Goal: Find specific page/section: Find specific page/section

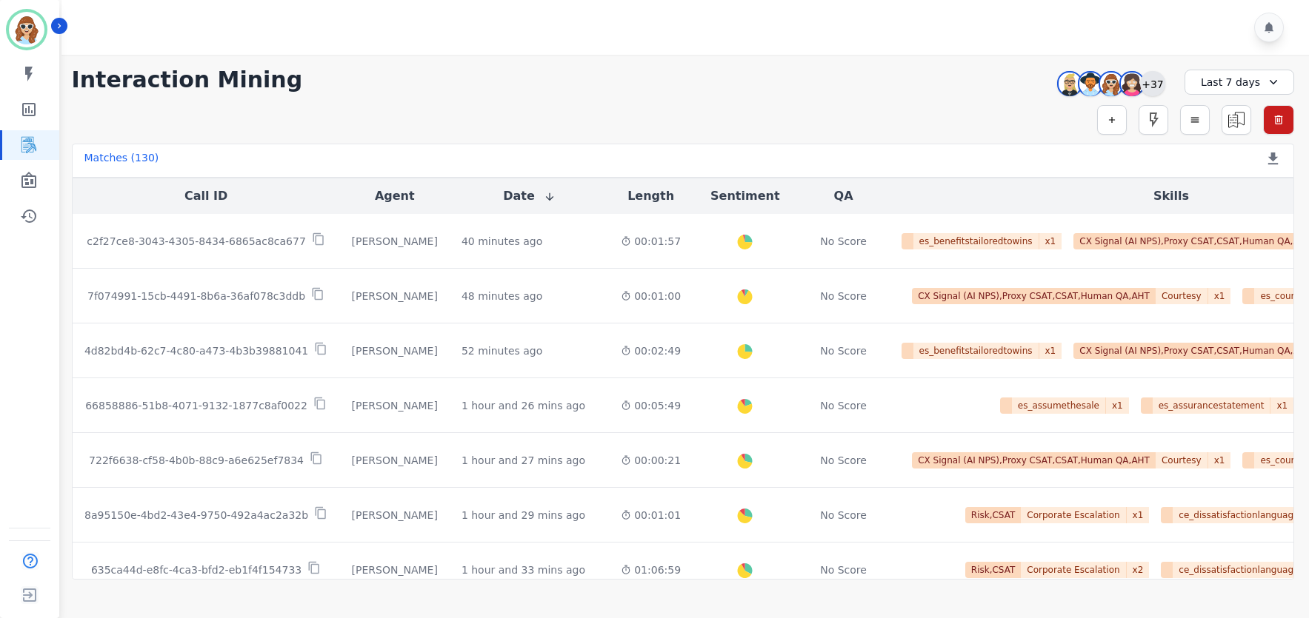
click at [1156, 82] on div "+37" at bounding box center [1152, 83] width 25 height 25
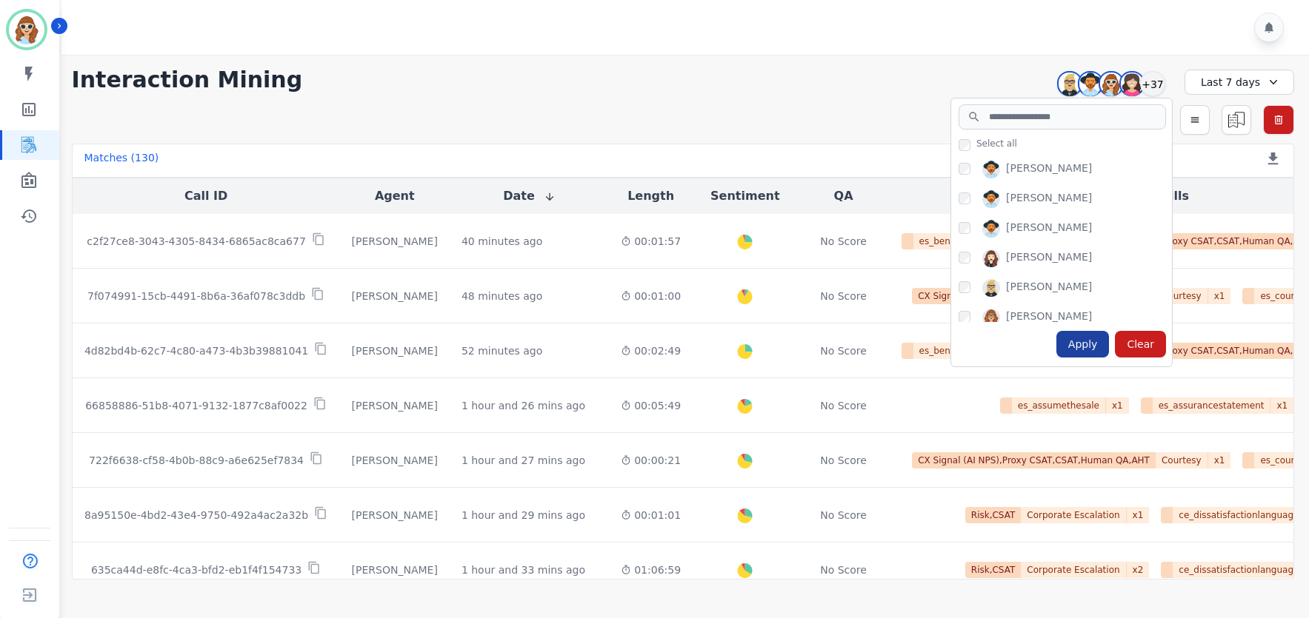
click at [1080, 350] on div "Apply" at bounding box center [1082, 344] width 53 height 27
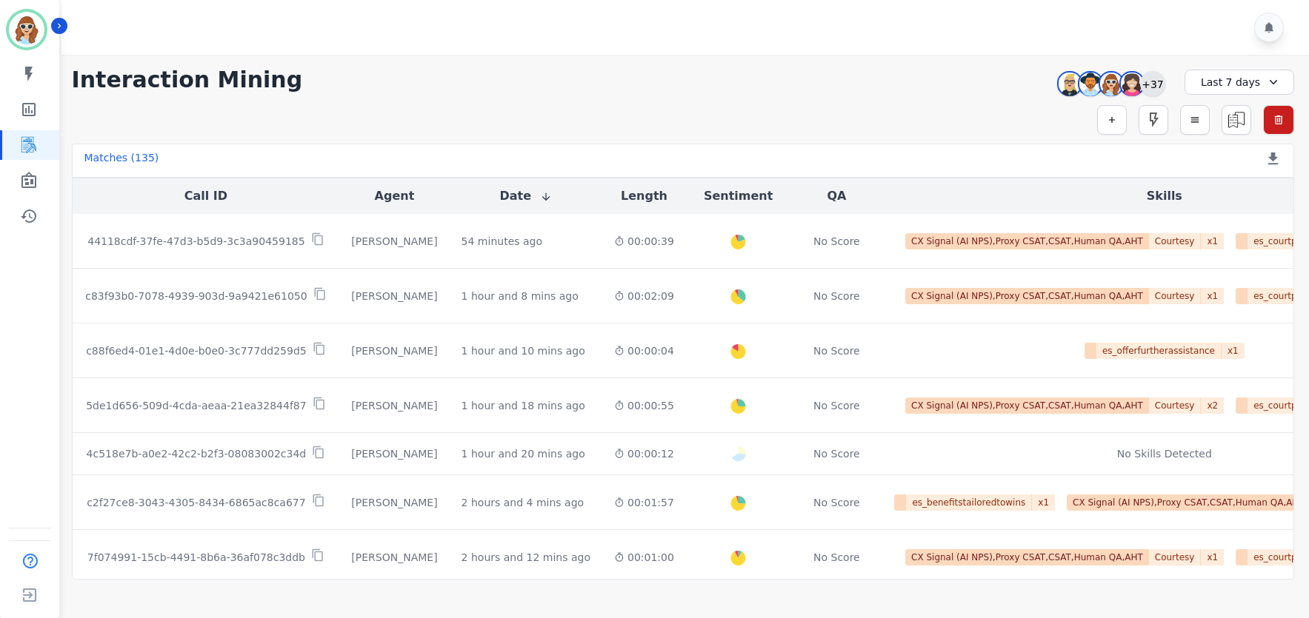
click at [1151, 84] on div "+37" at bounding box center [1152, 83] width 25 height 25
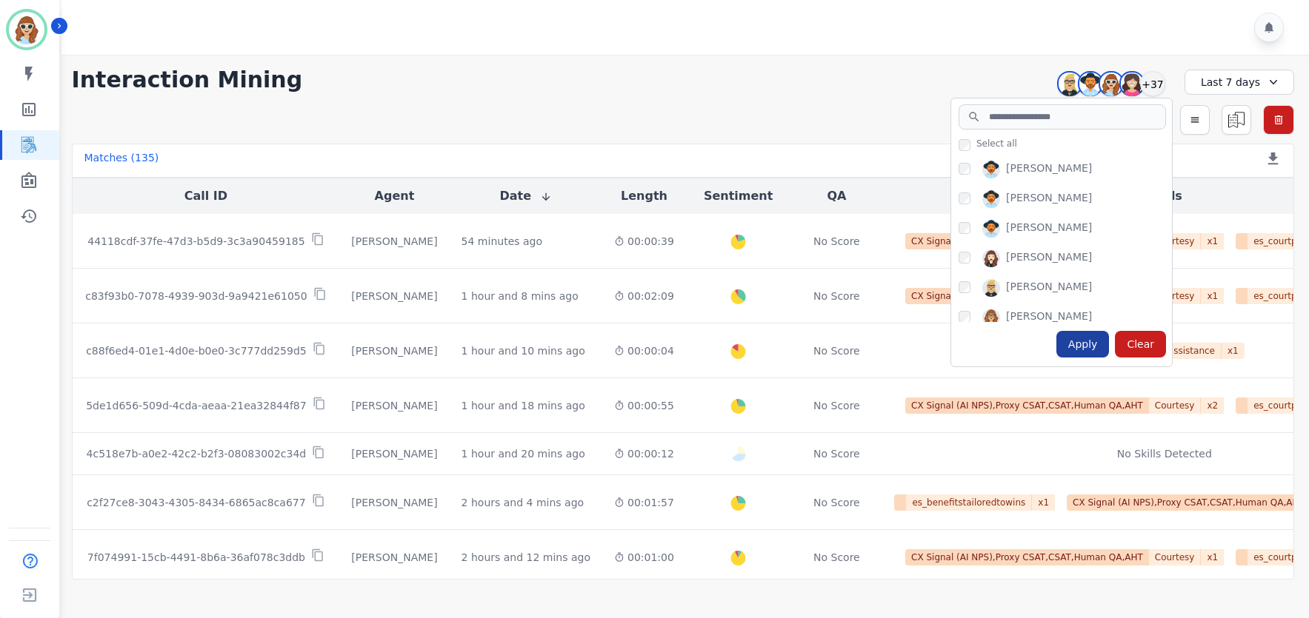
click at [1080, 347] on div "Apply" at bounding box center [1082, 344] width 53 height 27
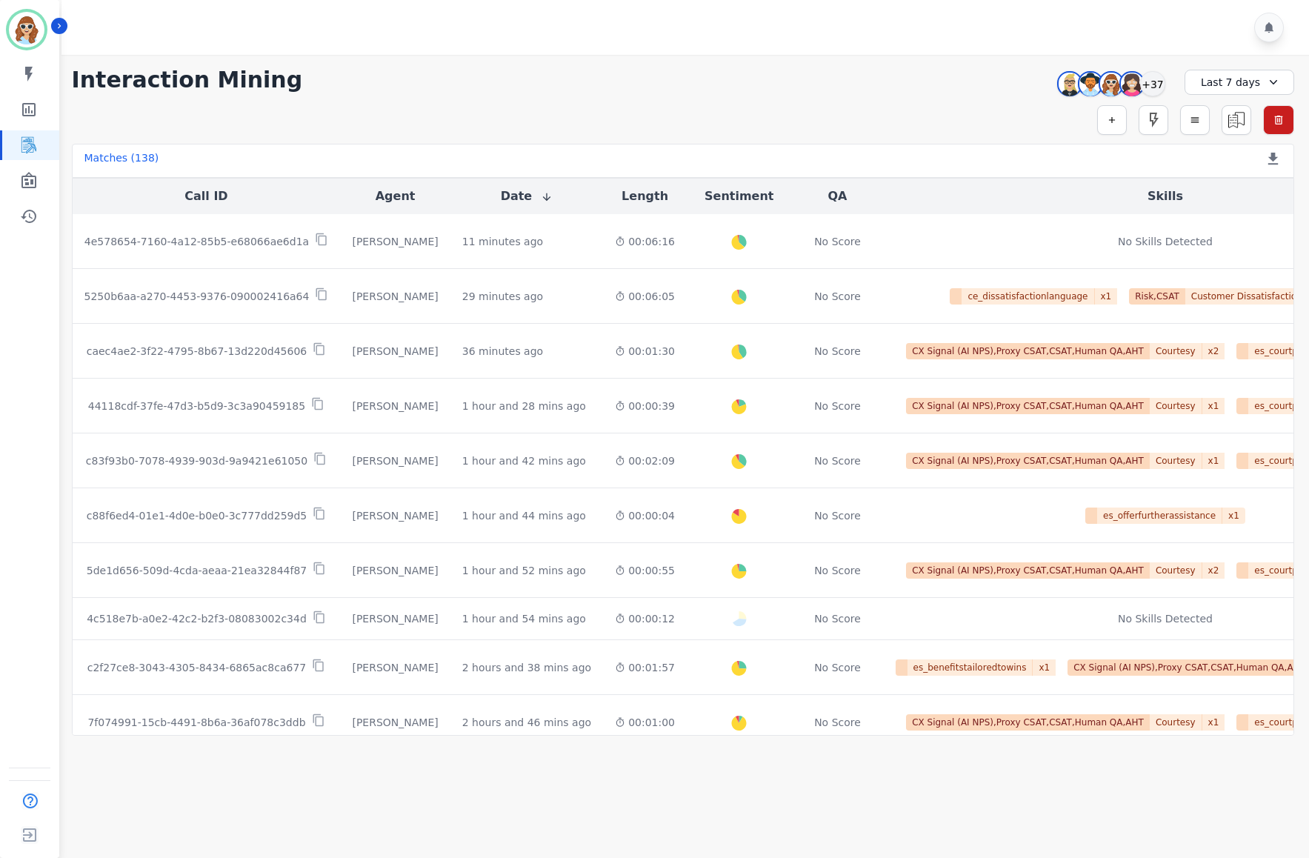
click at [872, 73] on div "**********" at bounding box center [683, 80] width 1222 height 27
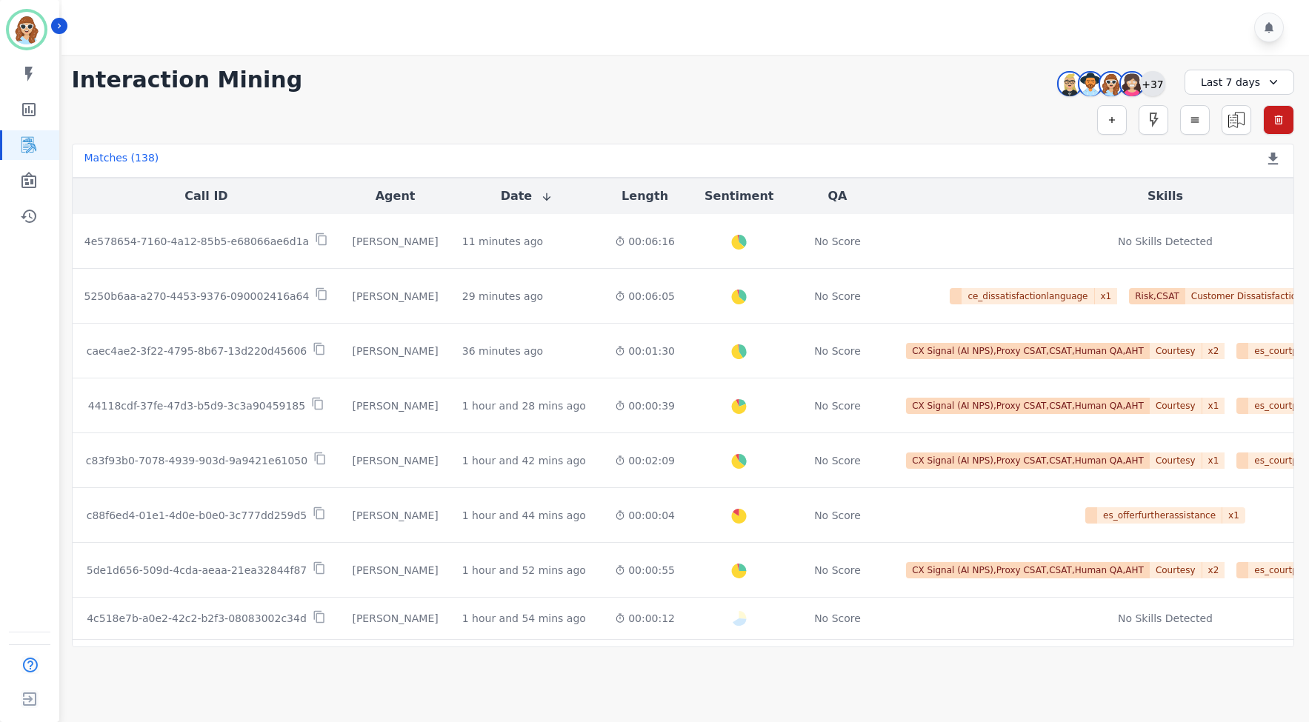
click at [1158, 82] on div "+37" at bounding box center [1152, 83] width 25 height 25
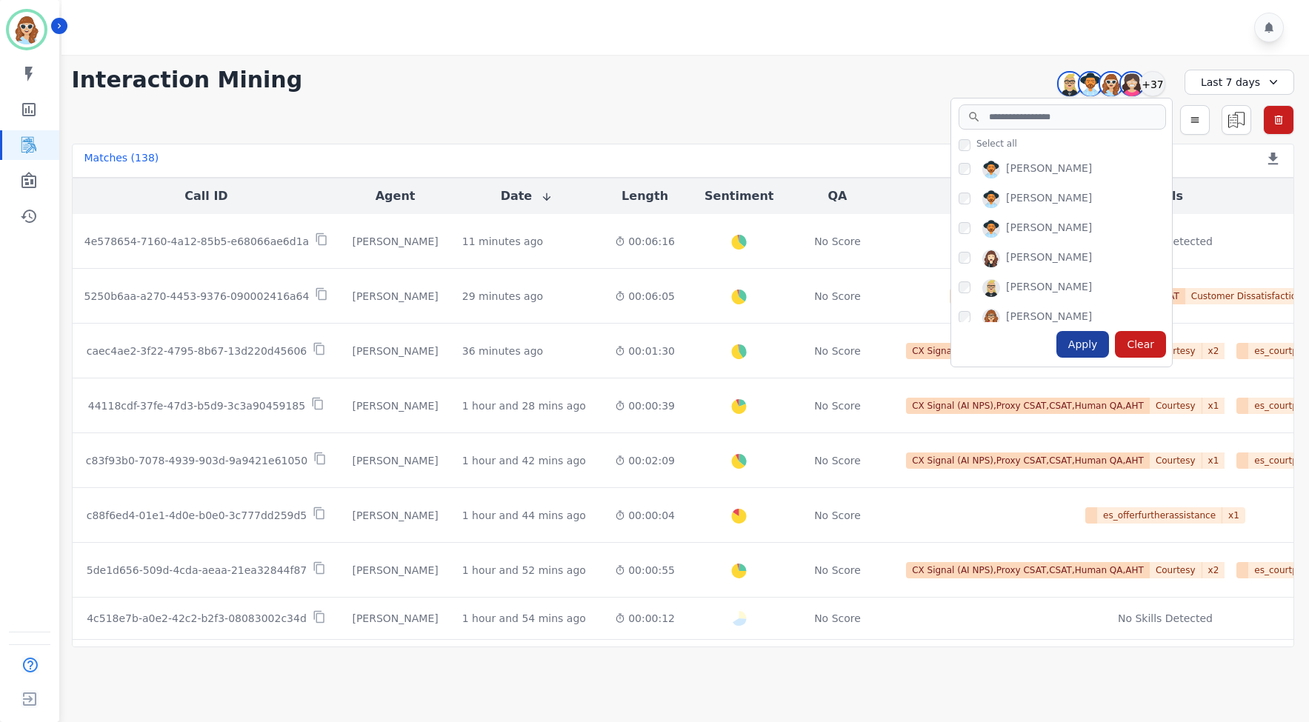
click at [1087, 344] on div "Apply" at bounding box center [1082, 344] width 53 height 27
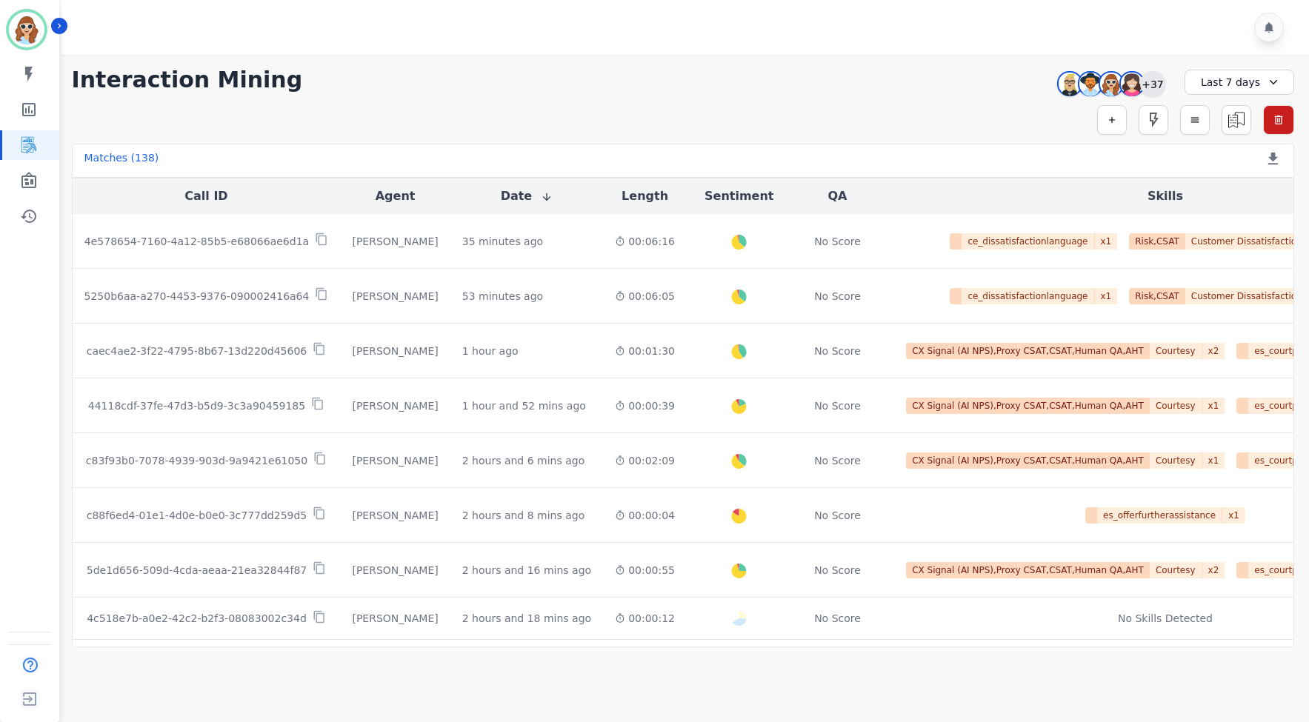
click at [1152, 84] on div "+37" at bounding box center [1152, 83] width 25 height 25
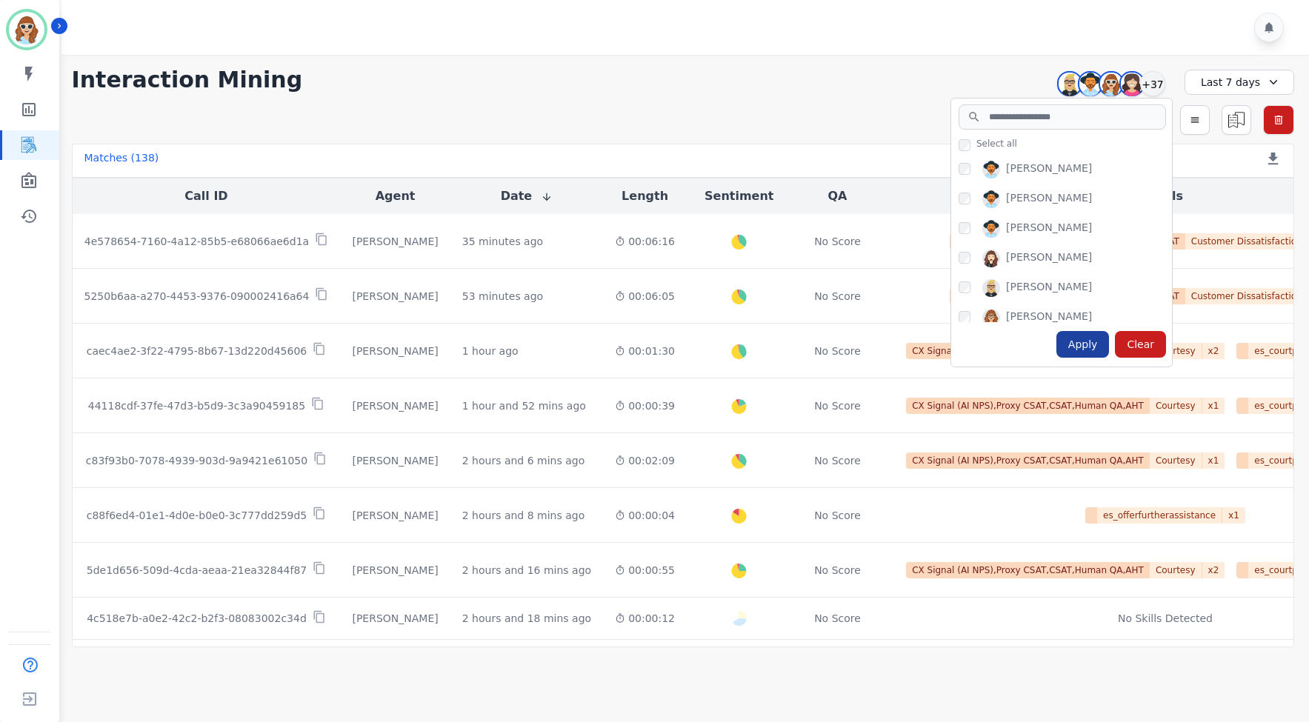
click at [1095, 354] on div "Apply" at bounding box center [1082, 344] width 53 height 27
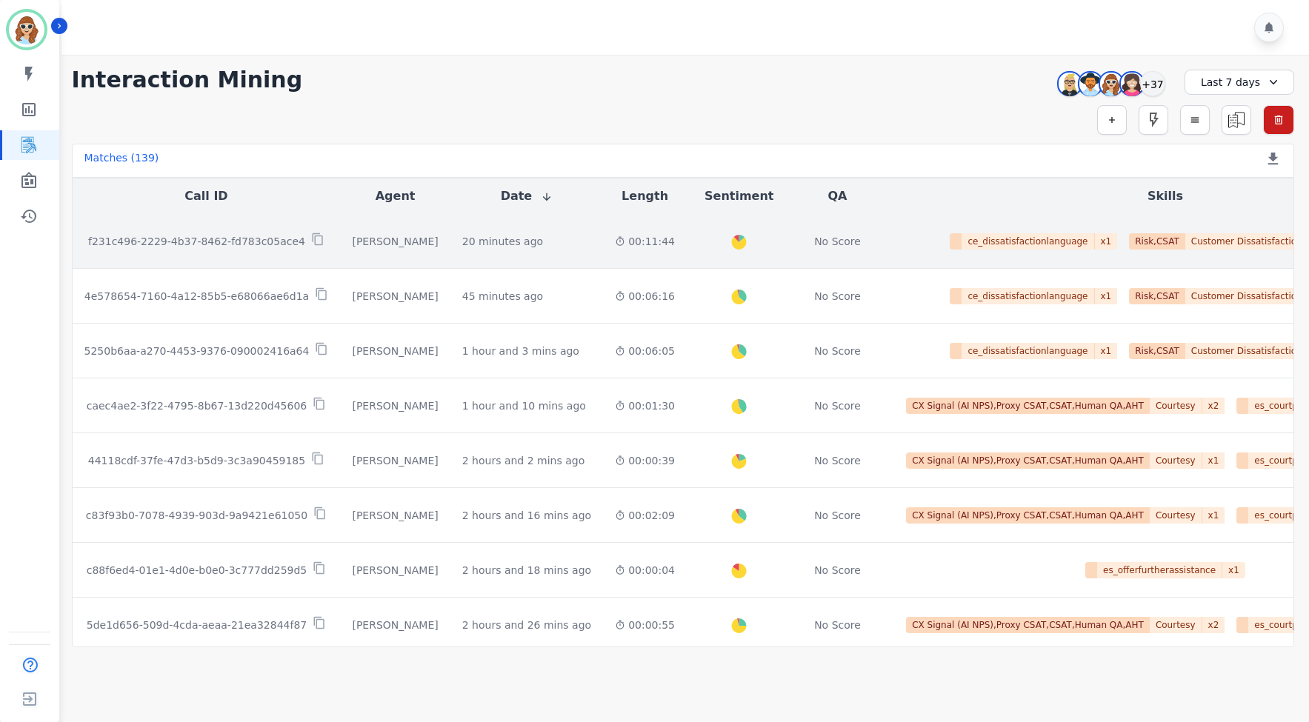
click at [244, 242] on p "f231c496-2229-4b37-8462-fd783c05ace4" at bounding box center [196, 241] width 217 height 15
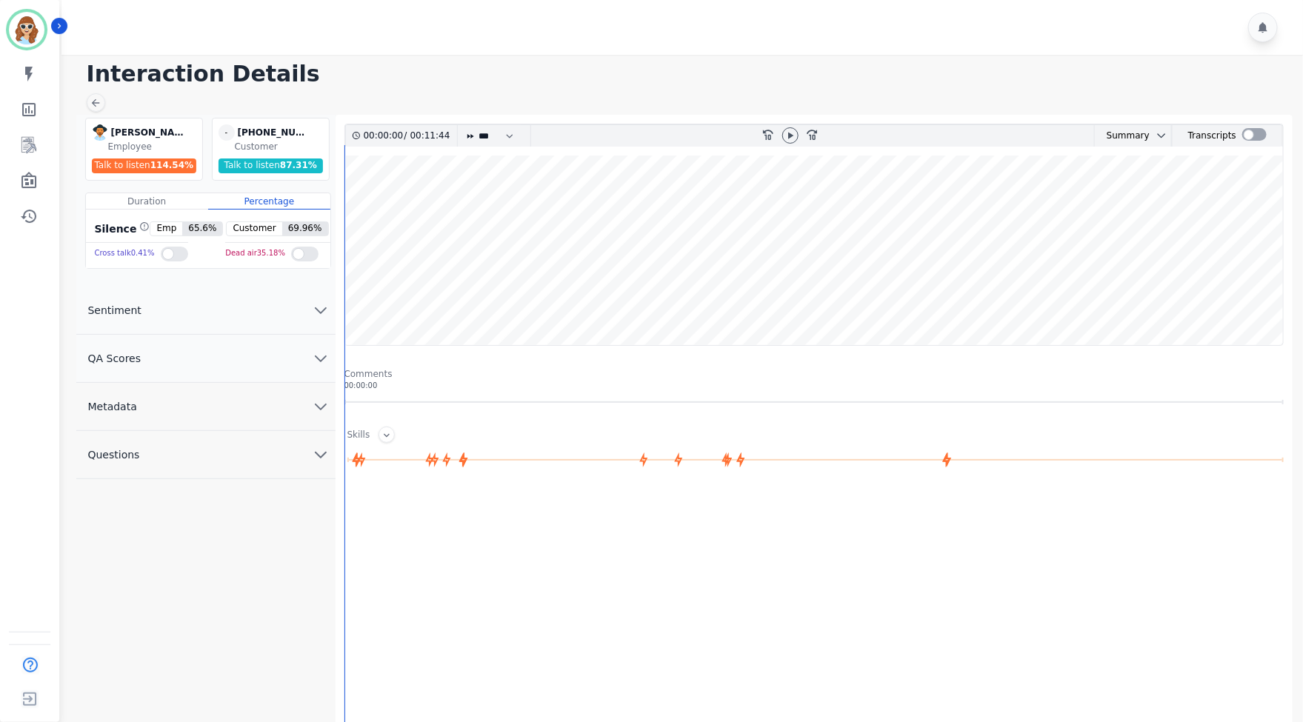
click at [320, 412] on icon "chevron down" at bounding box center [321, 407] width 18 height 18
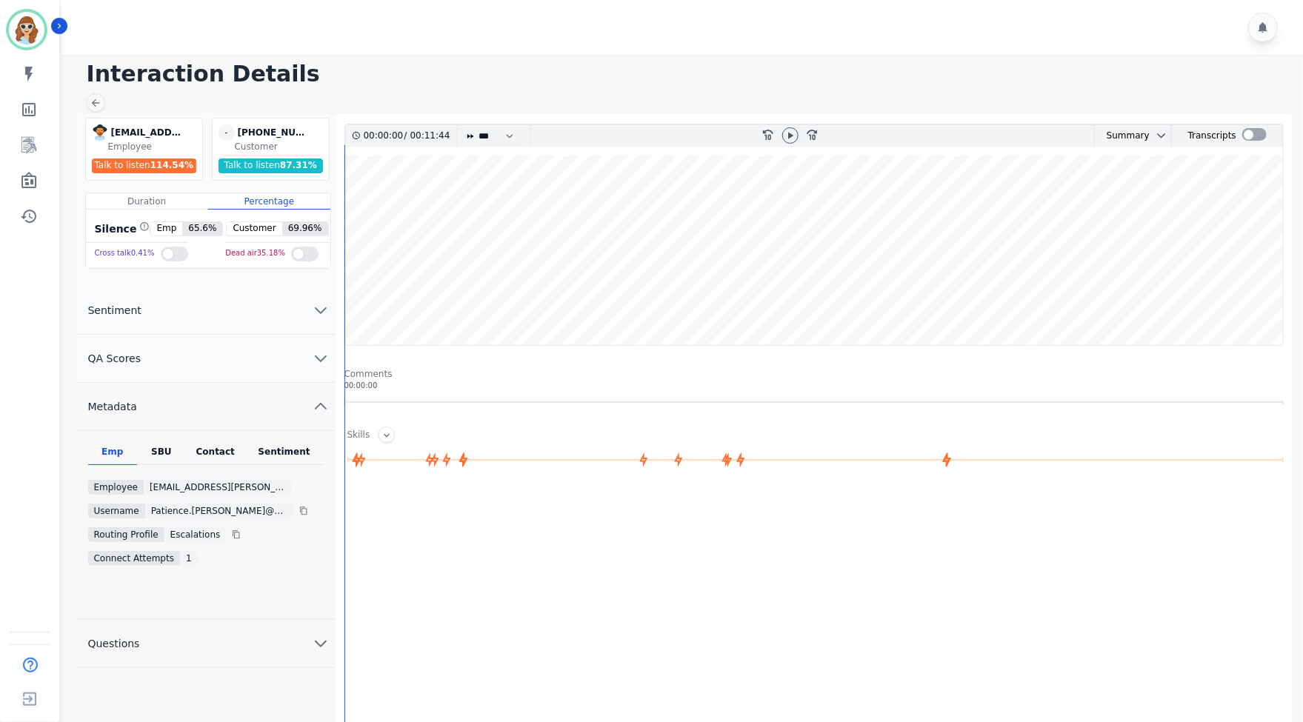
click at [161, 449] on div "SBU" at bounding box center [161, 455] width 49 height 19
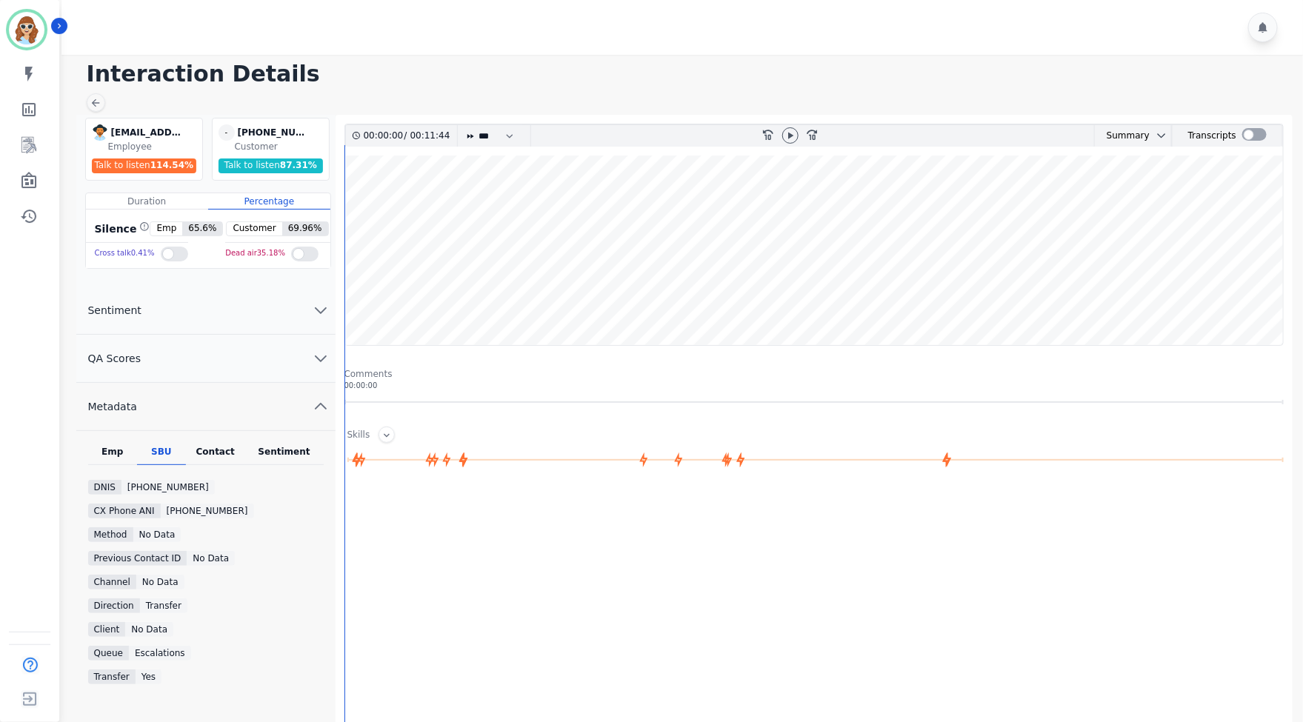
click at [933, 38] on div at bounding box center [684, 27] width 1246 height 55
drag, startPoint x: 302, startPoint y: 132, endPoint x: 247, endPoint y: 132, distance: 54.8
click at [247, 132] on div "[PHONE_NUMBER]" at bounding box center [275, 132] width 74 height 16
copy div "3142298102"
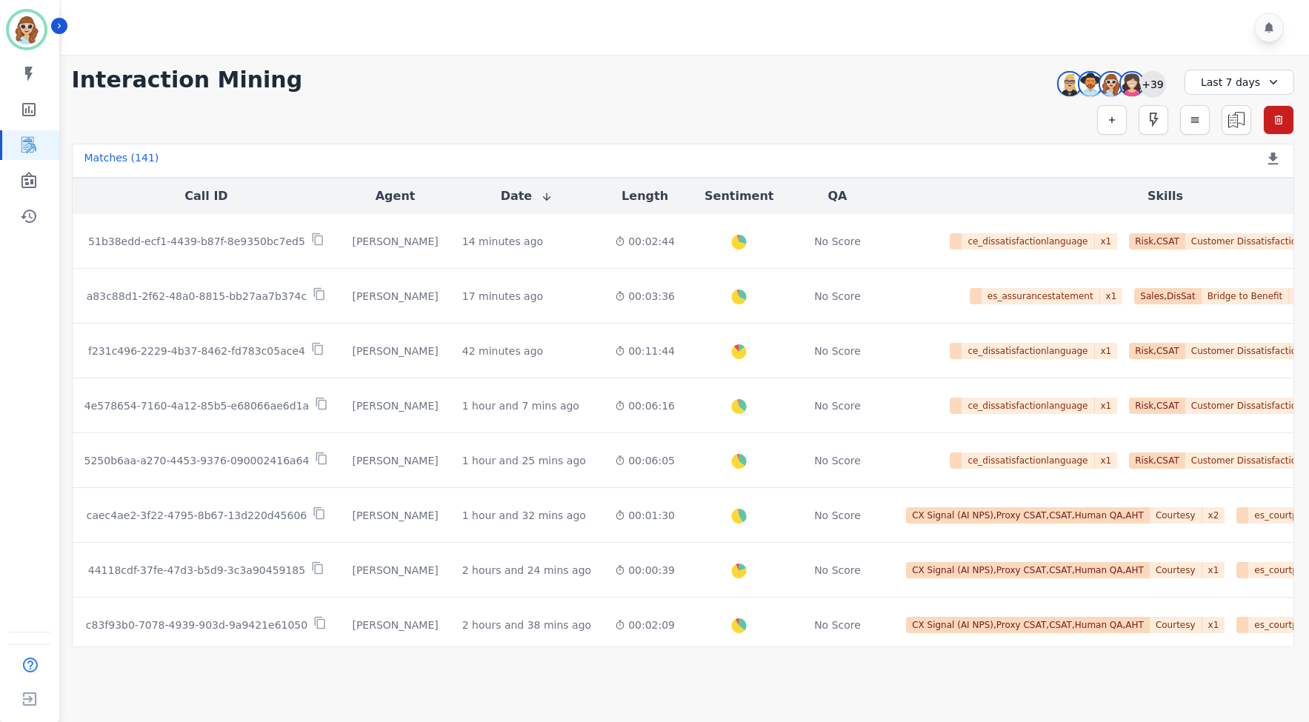
click at [1158, 76] on div "+39" at bounding box center [1152, 83] width 25 height 25
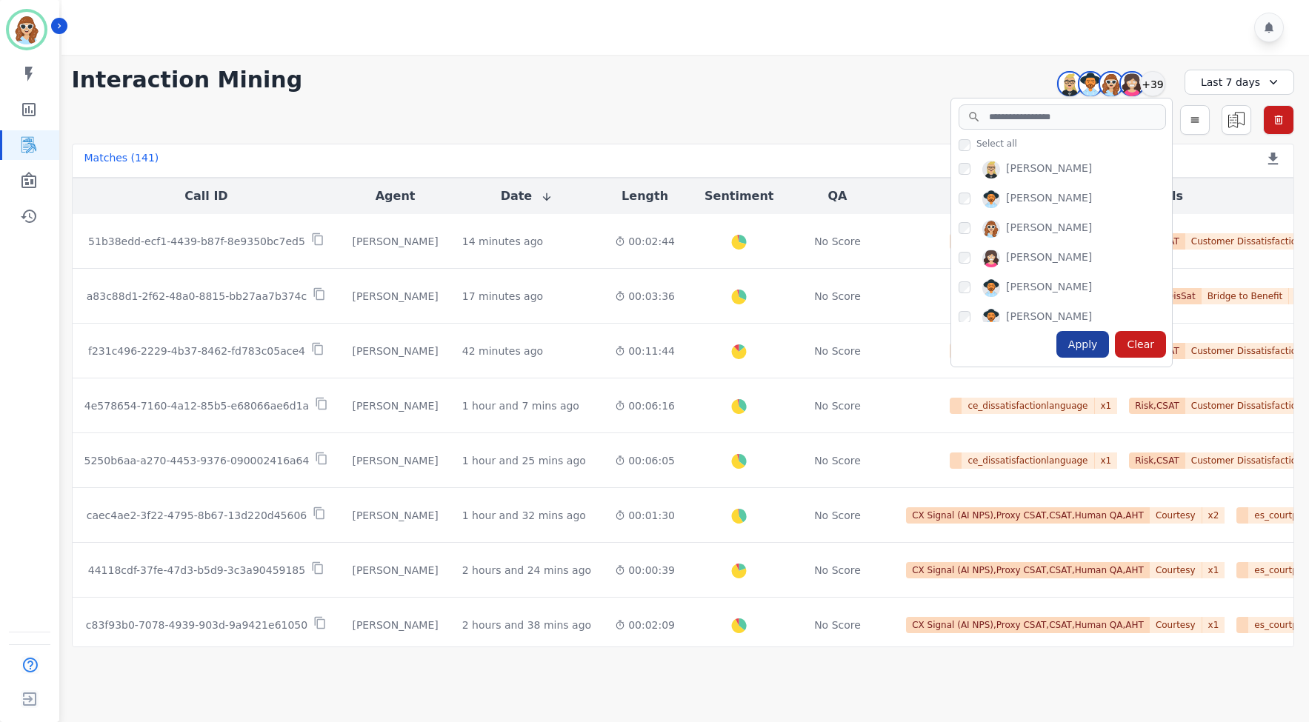
click at [1085, 347] on div "Apply" at bounding box center [1082, 344] width 53 height 27
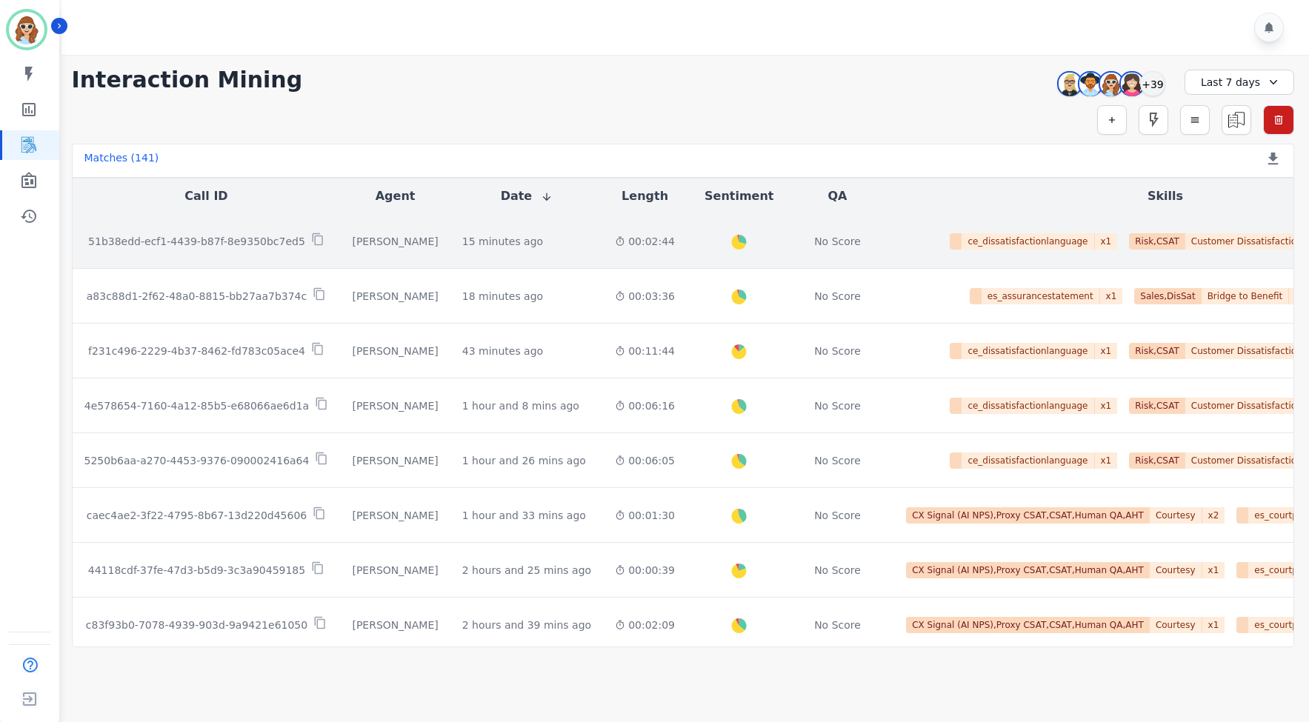
click at [210, 238] on p "51b38edd-ecf1-4439-b87f-8e9350bc7ed5" at bounding box center [196, 241] width 217 height 15
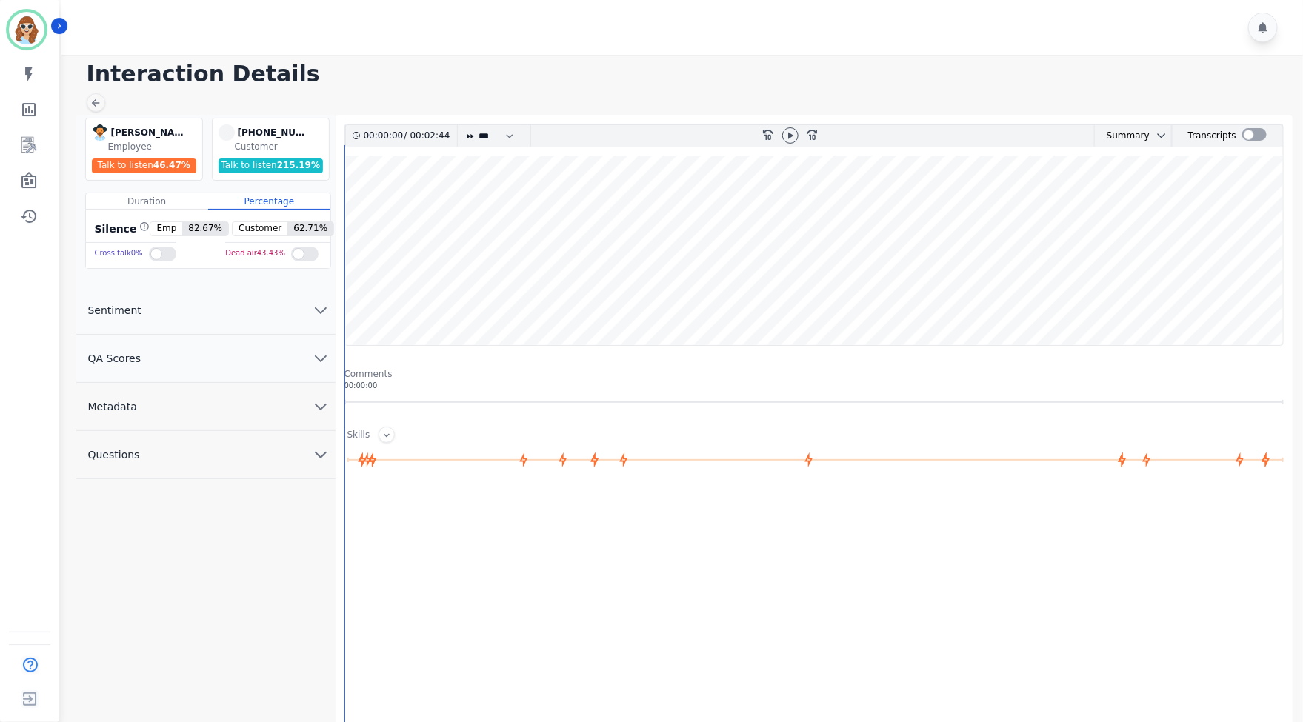
click at [325, 403] on icon "chevron down" at bounding box center [321, 407] width 18 height 18
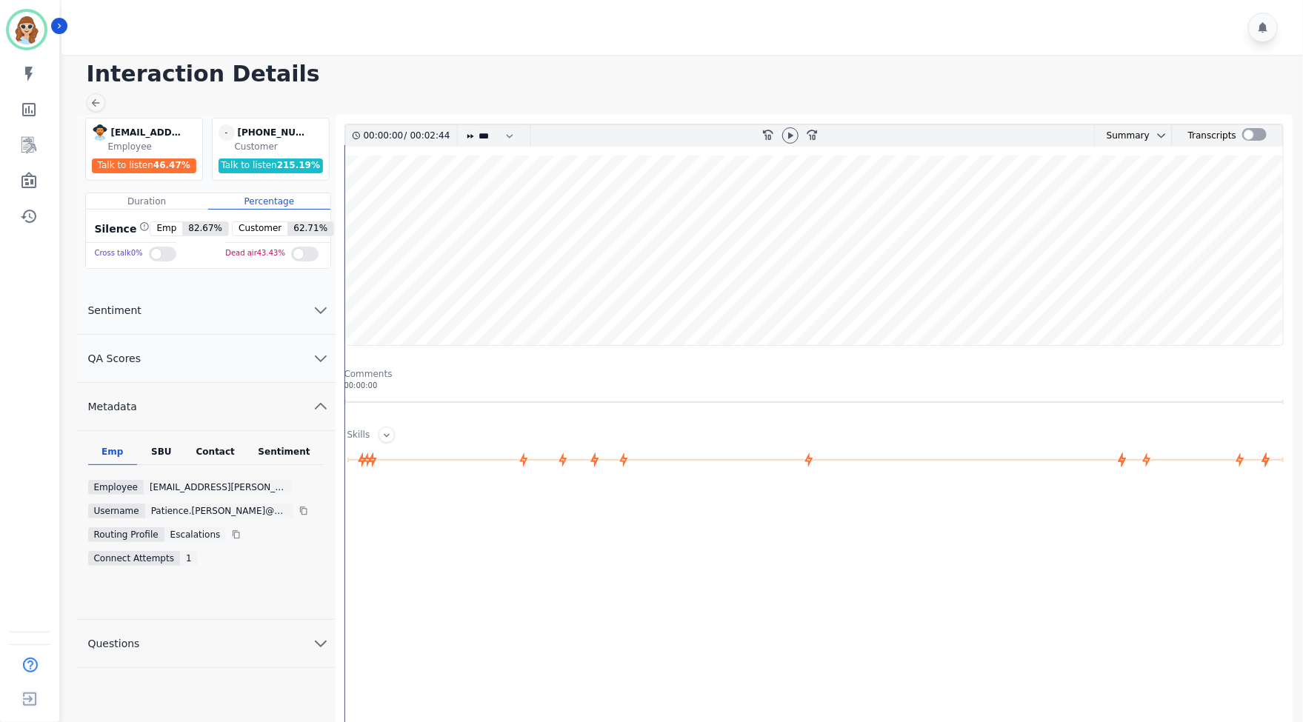
click at [156, 460] on div "SBU" at bounding box center [161, 455] width 49 height 19
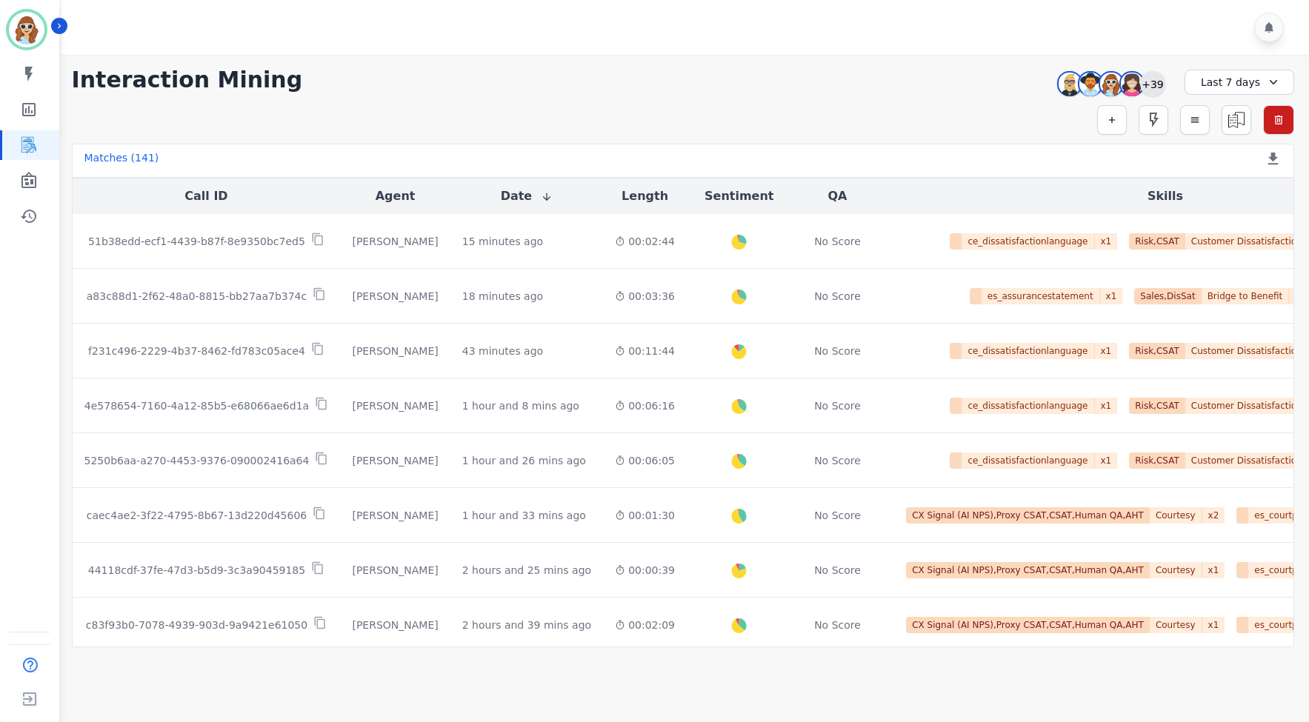
click at [1154, 89] on div "+39" at bounding box center [1152, 83] width 25 height 25
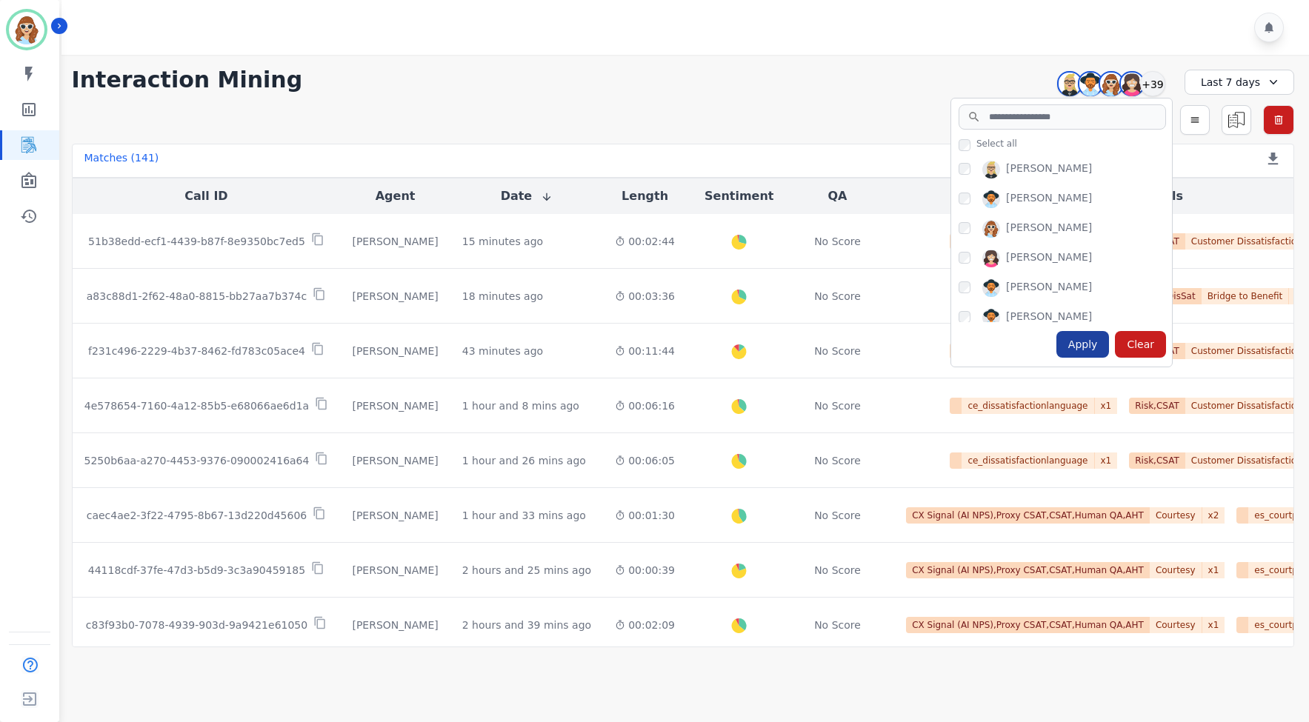
click at [1086, 349] on div "Apply" at bounding box center [1082, 344] width 53 height 27
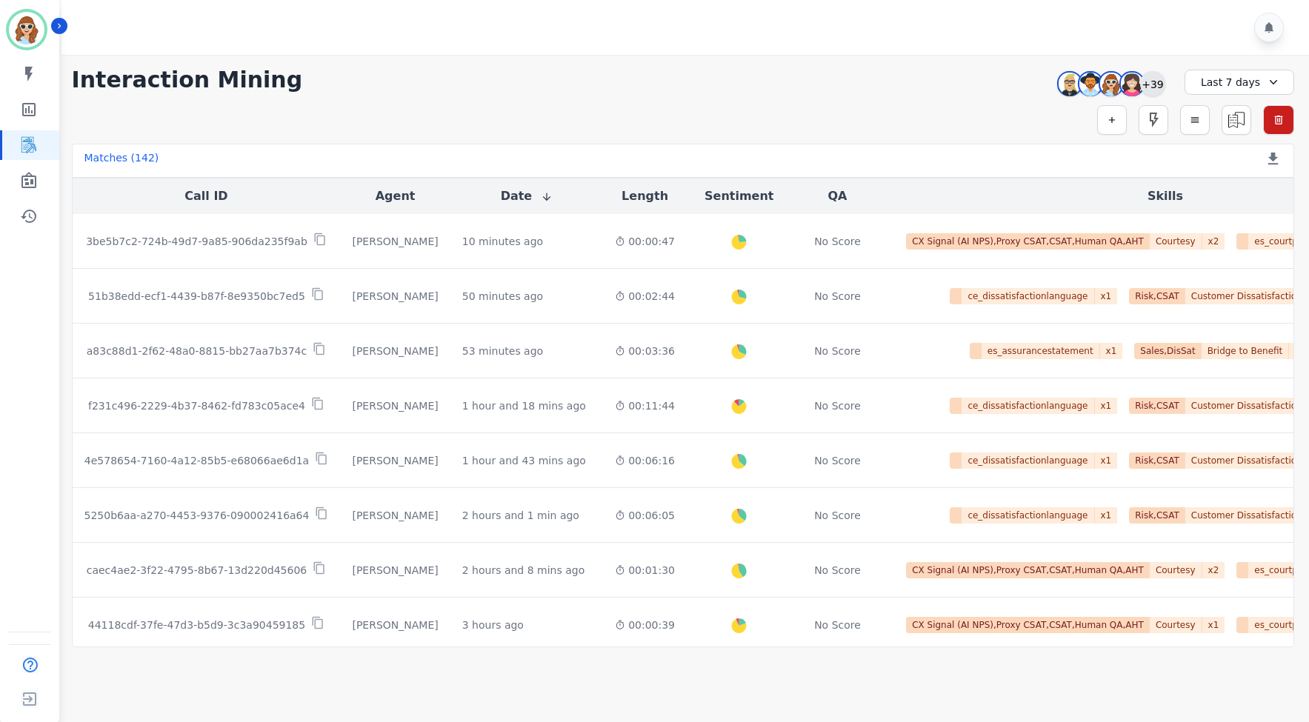
click at [1157, 84] on div "+39" at bounding box center [1152, 83] width 25 height 25
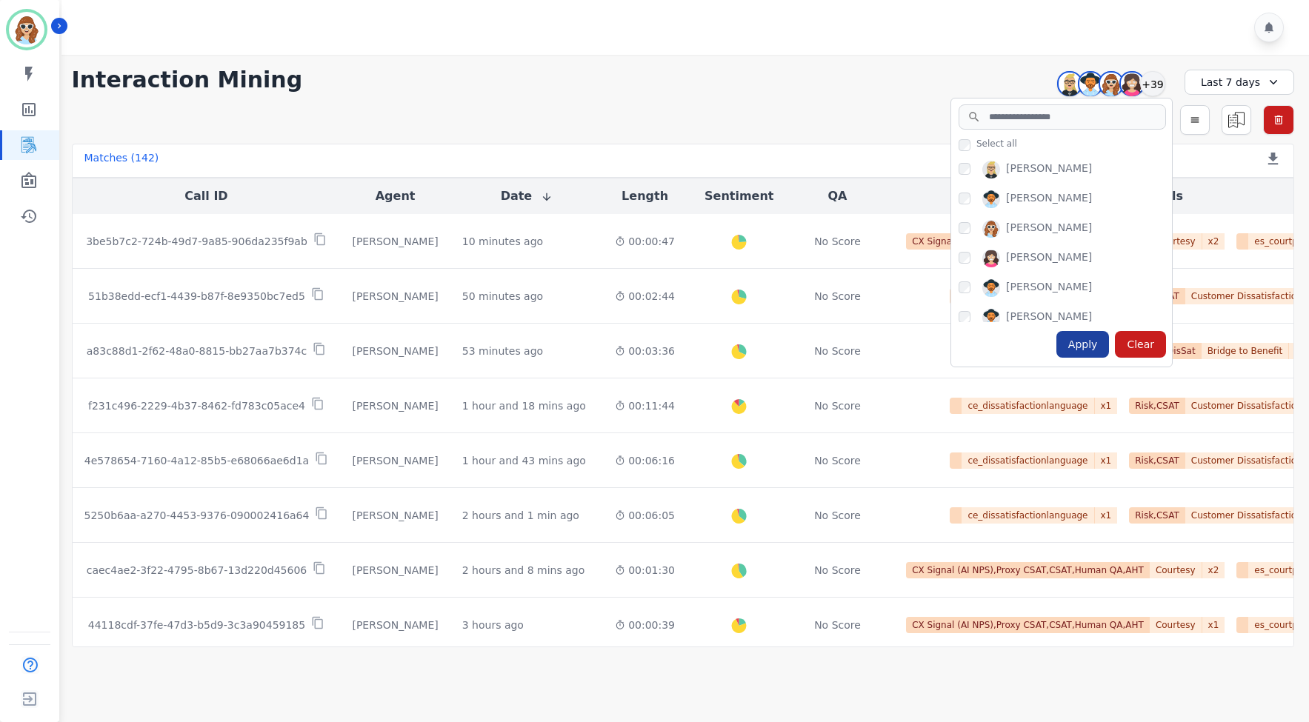
click at [1094, 352] on div "Apply" at bounding box center [1082, 344] width 53 height 27
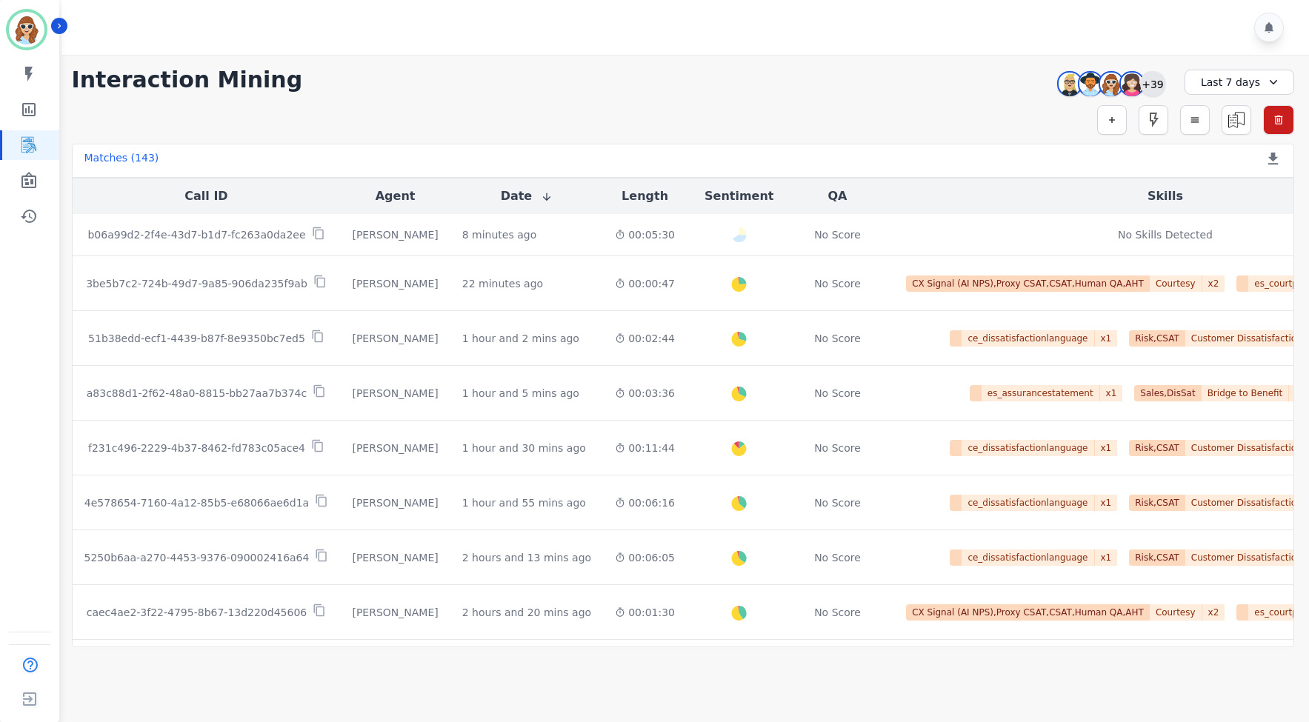
click at [1149, 80] on div "+39" at bounding box center [1152, 83] width 25 height 25
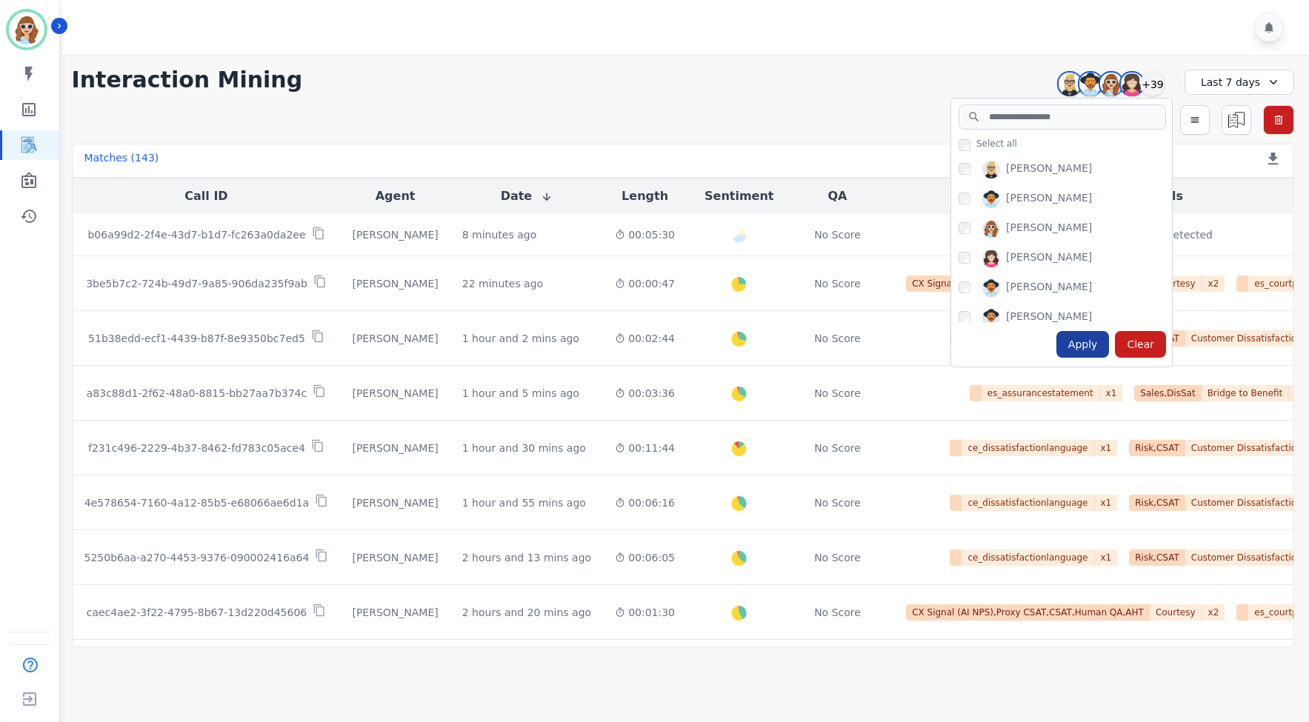
click at [1094, 338] on div "Apply" at bounding box center [1082, 344] width 53 height 27
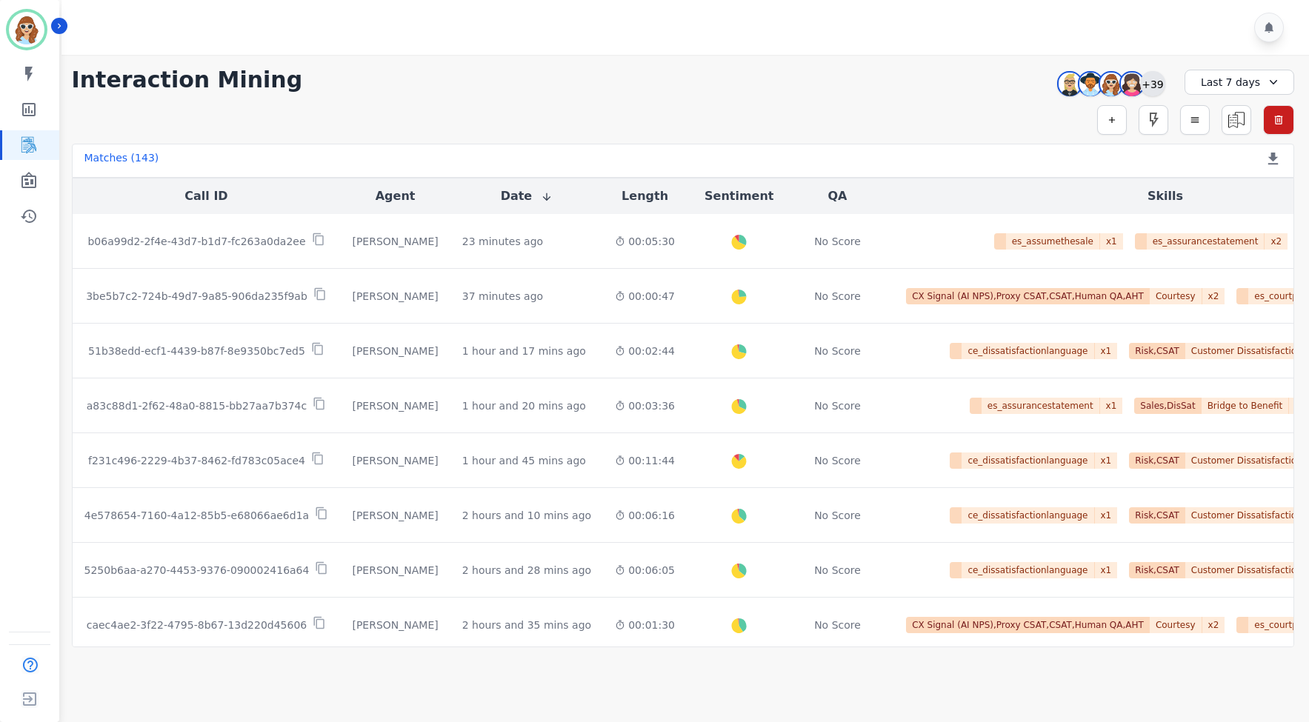
click at [1156, 81] on div "+39" at bounding box center [1152, 83] width 25 height 25
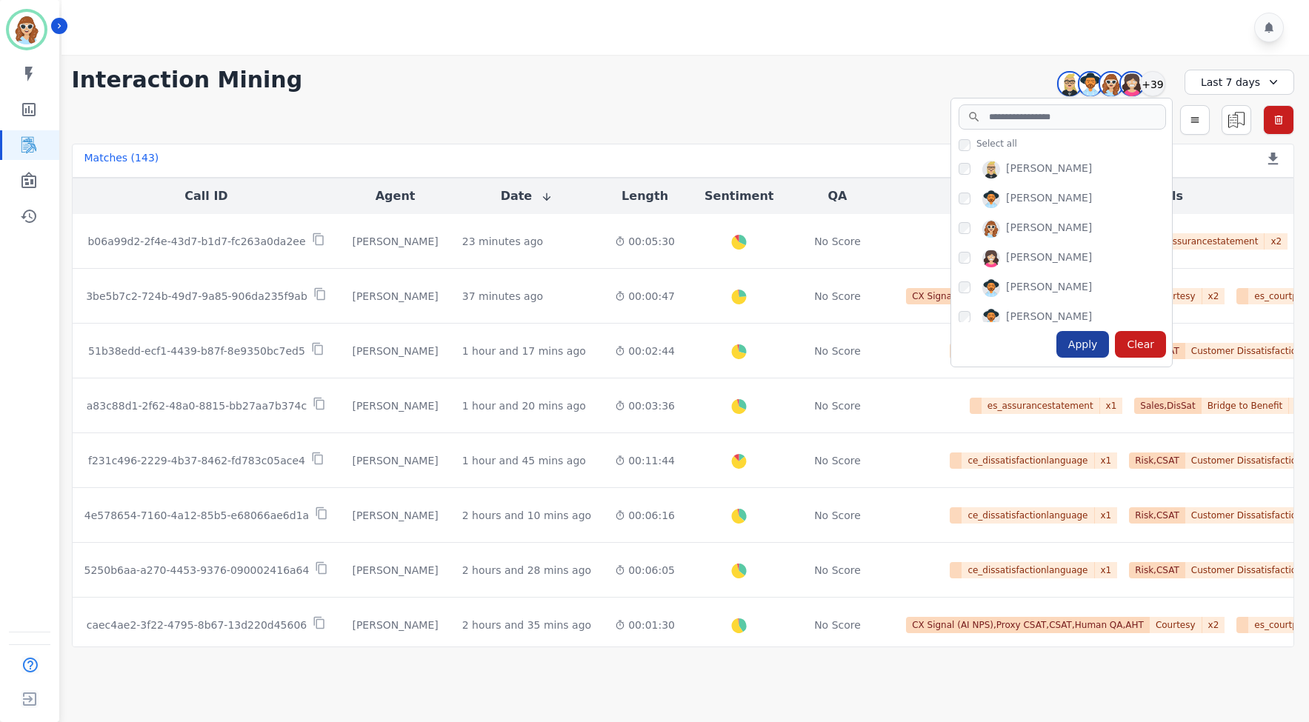
click at [1087, 347] on div "Apply" at bounding box center [1082, 344] width 53 height 27
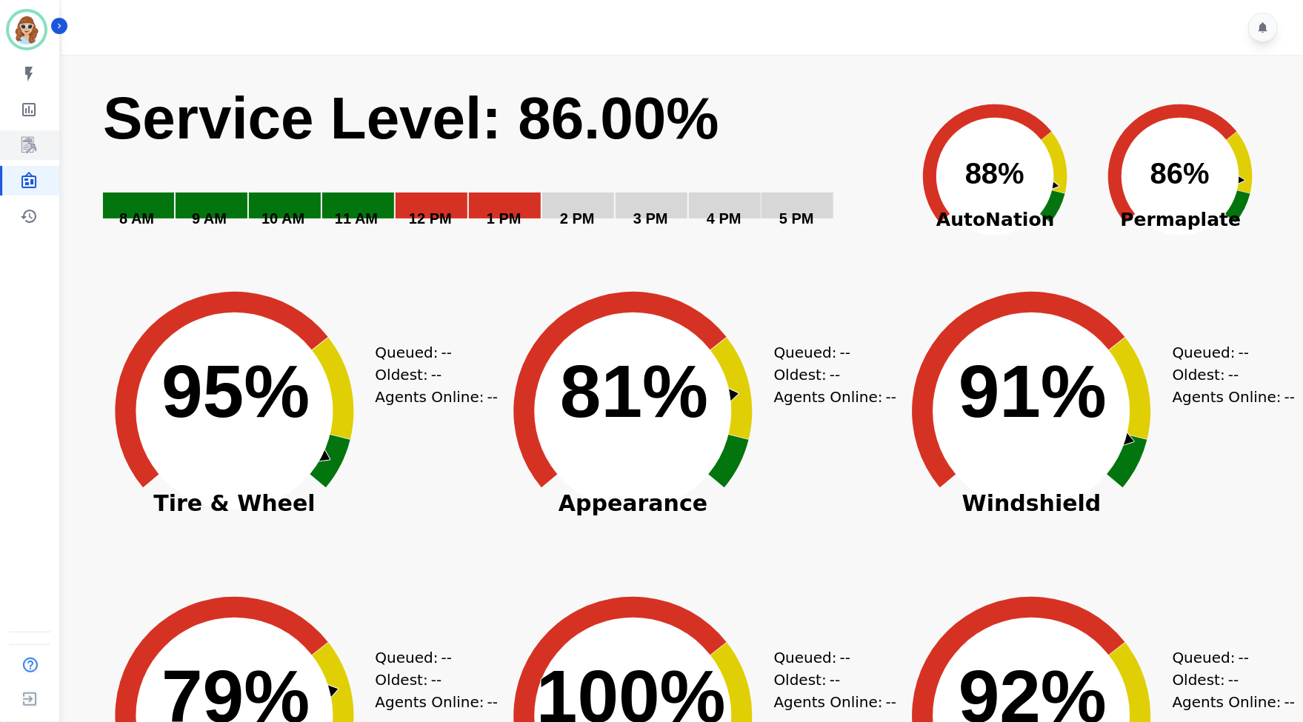
click at [27, 132] on link "Sidebar" at bounding box center [30, 145] width 57 height 30
click at [20, 142] on icon "Sidebar" at bounding box center [29, 145] width 18 height 18
click at [25, 136] on icon "Sidebar" at bounding box center [29, 145] width 18 height 18
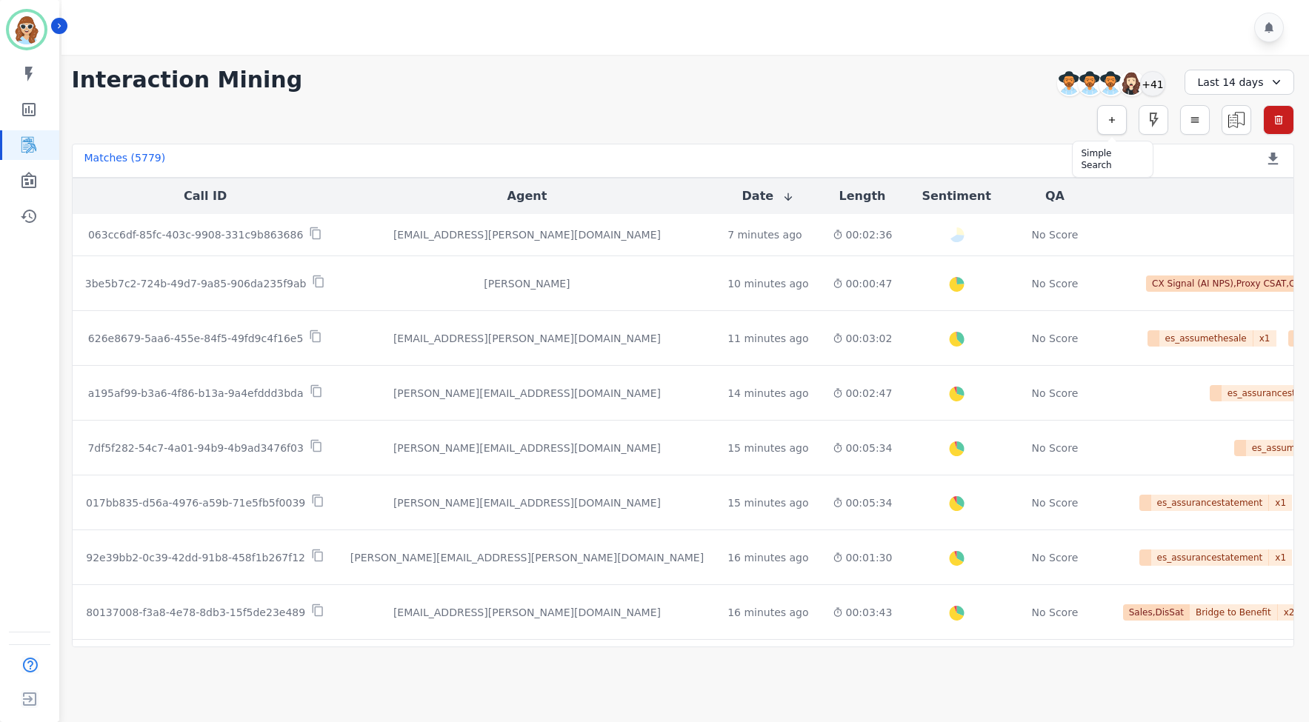
click at [1113, 122] on icon "button" at bounding box center [1111, 120] width 10 height 10
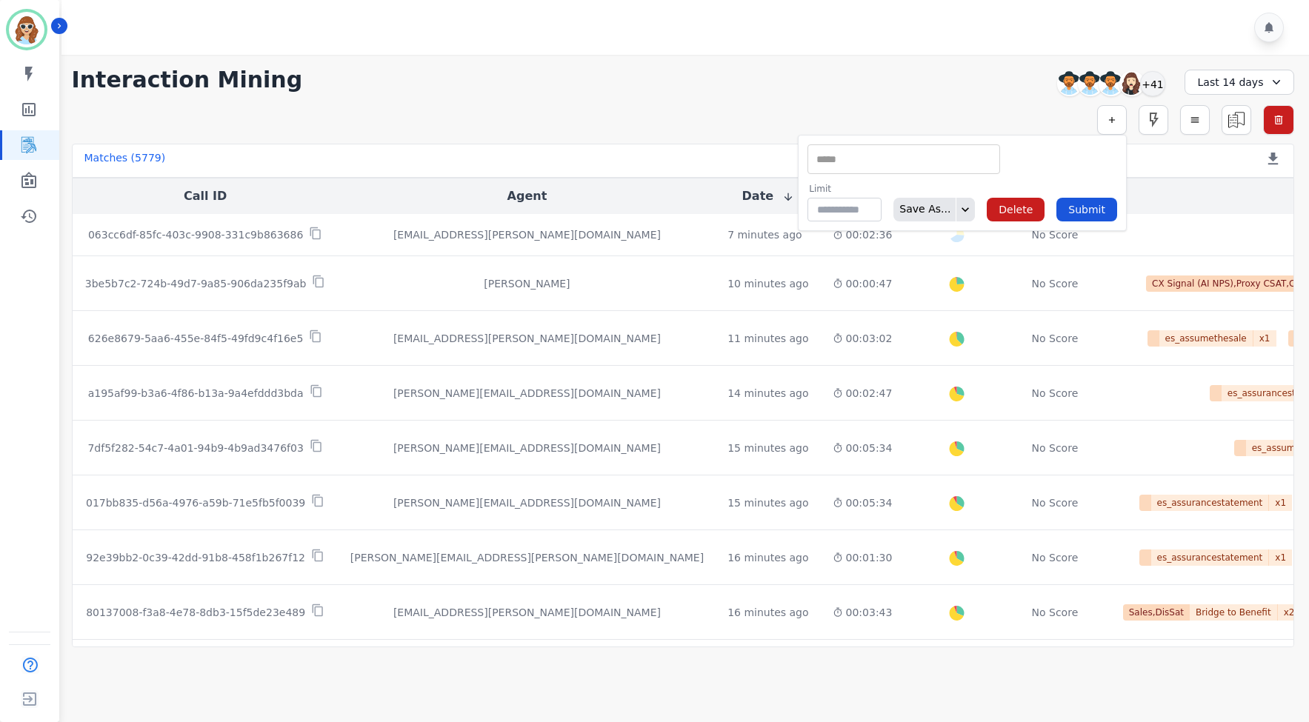
click at [949, 162] on input "selected options" at bounding box center [903, 160] width 185 height 16
type input "**"
click at [915, 187] on li "Interaction ID" at bounding box center [903, 183] width 191 height 21
type input "**********"
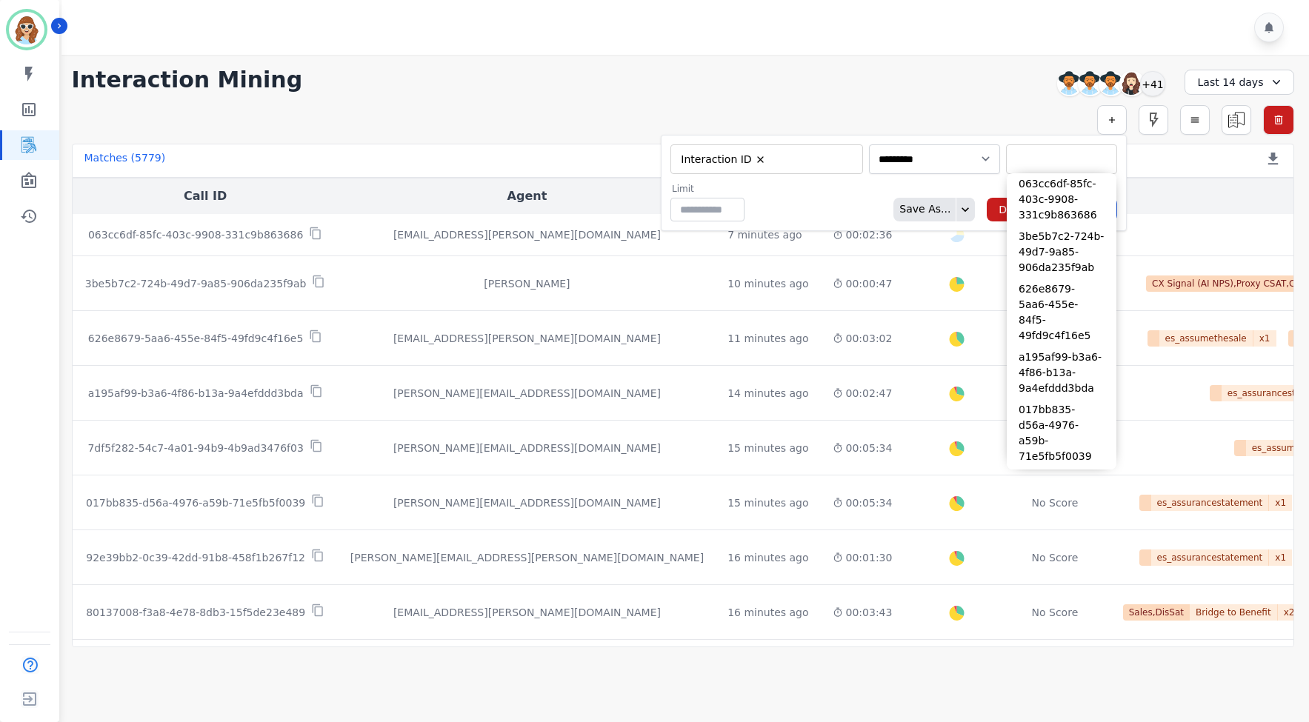
click at [1040, 165] on input "selected options" at bounding box center [1061, 160] width 104 height 16
paste input "**********"
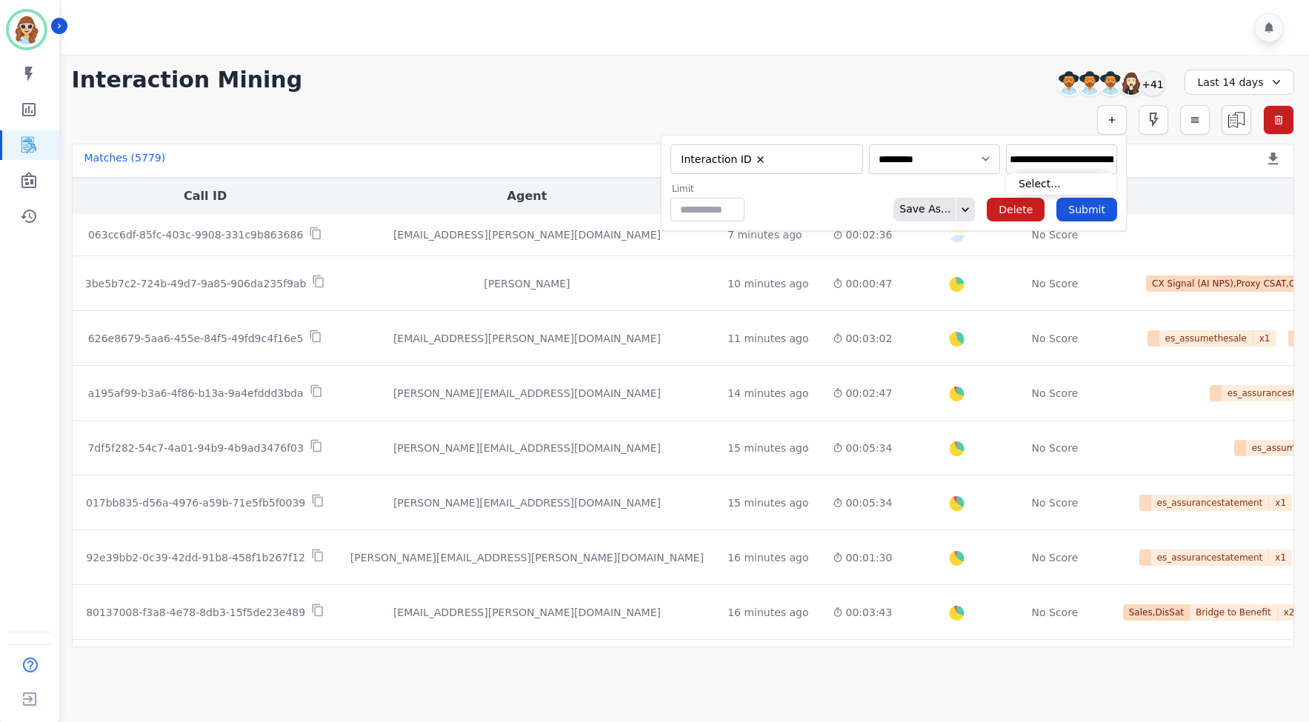
scroll to position [0, 76]
type input "**********"
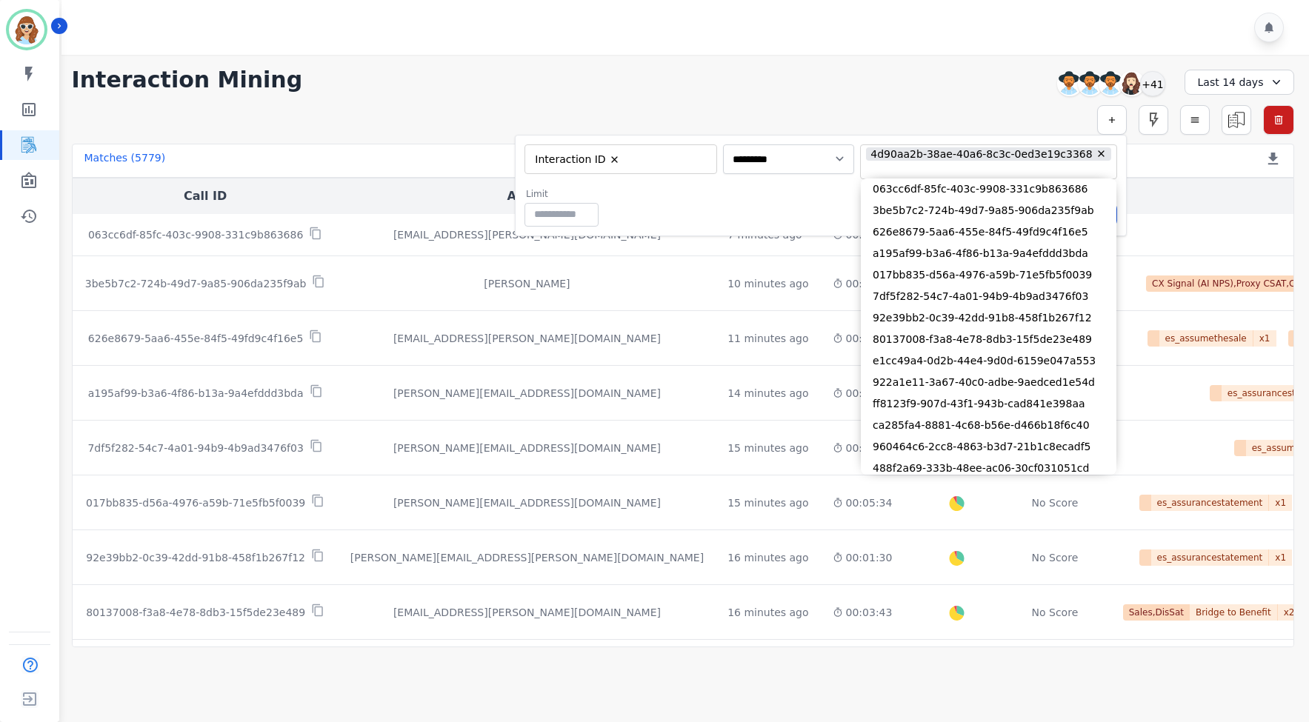
click at [756, 202] on div "Limit ** Save As... Delete Submit" at bounding box center [820, 207] width 592 height 39
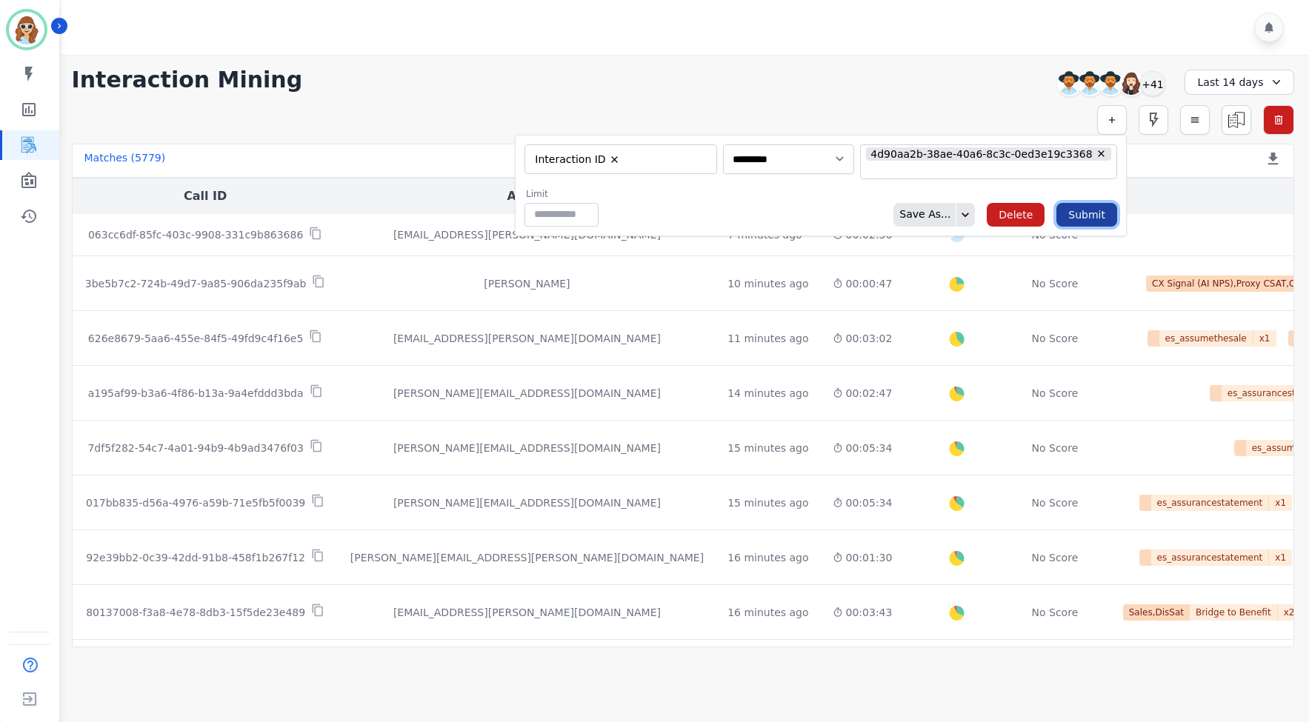
click at [1093, 215] on button "Submit" at bounding box center [1086, 215] width 61 height 24
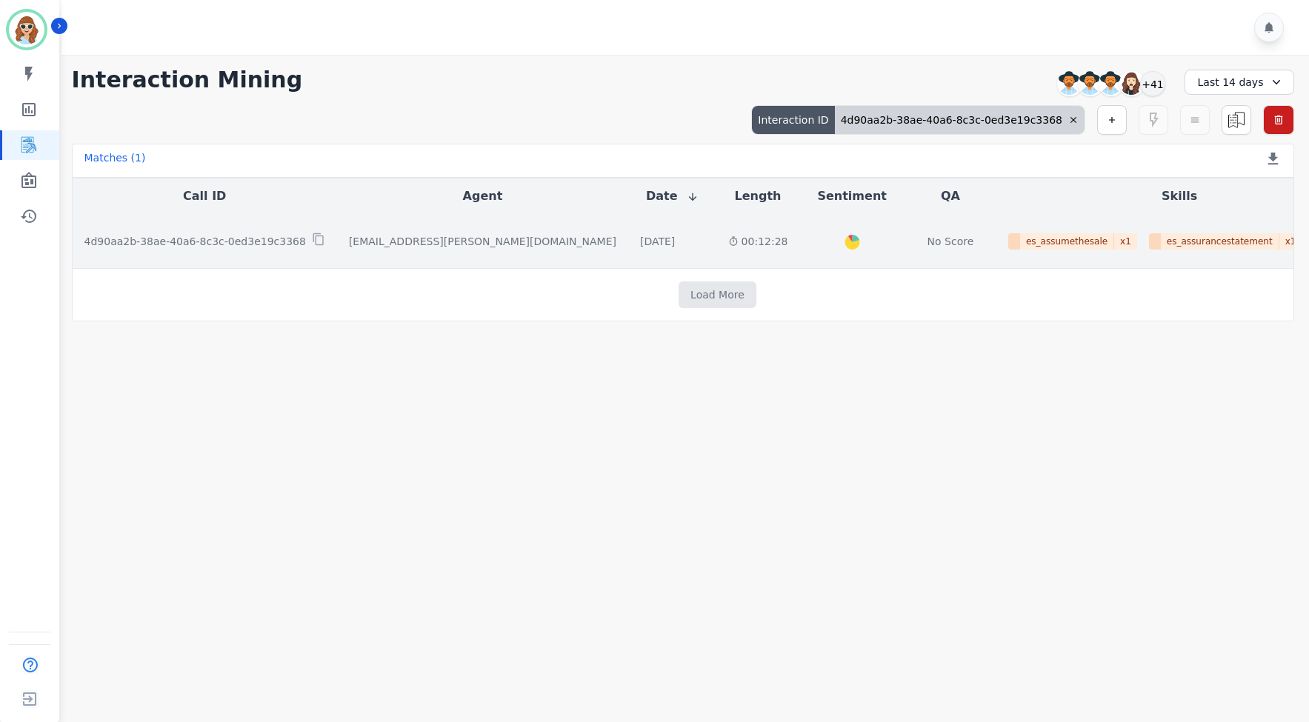
click at [216, 247] on p "4d90aa2b-38ae-40a6-8c3c-0ed3e19c3368" at bounding box center [194, 241] width 221 height 15
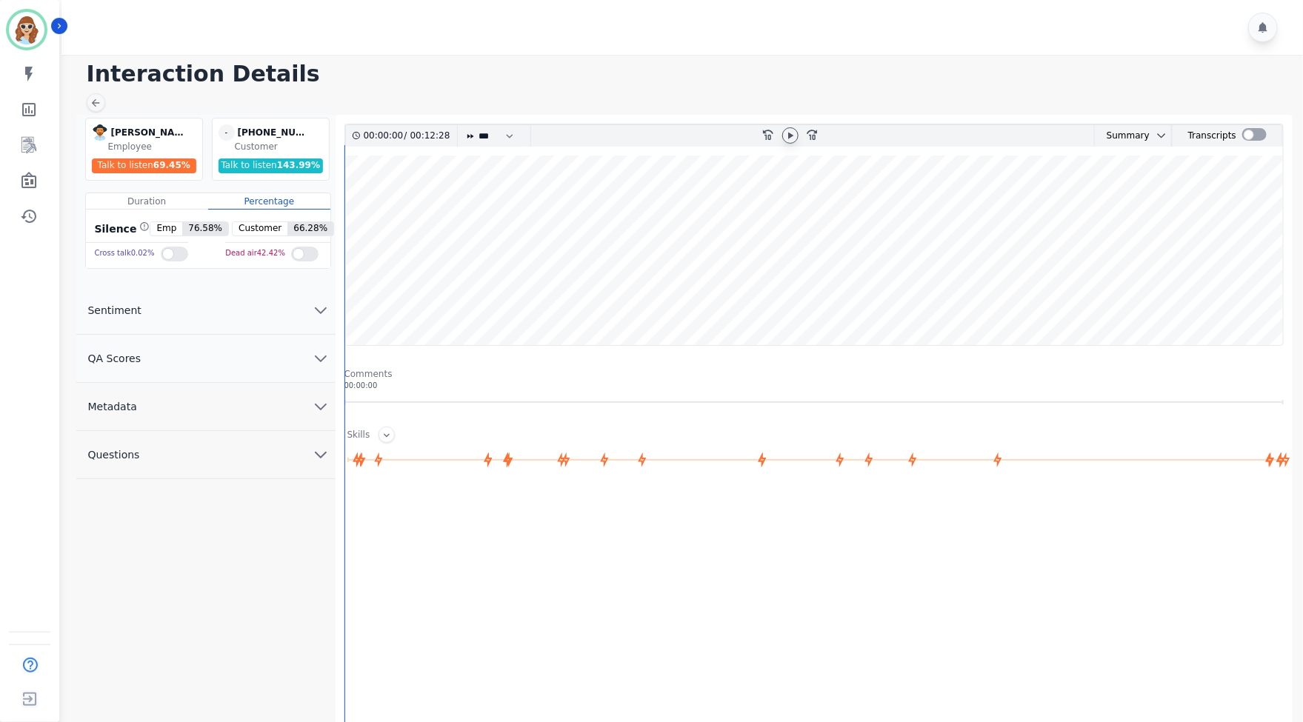
click at [786, 138] on icon at bounding box center [790, 136] width 12 height 12
click at [926, 11] on div at bounding box center [684, 27] width 1246 height 55
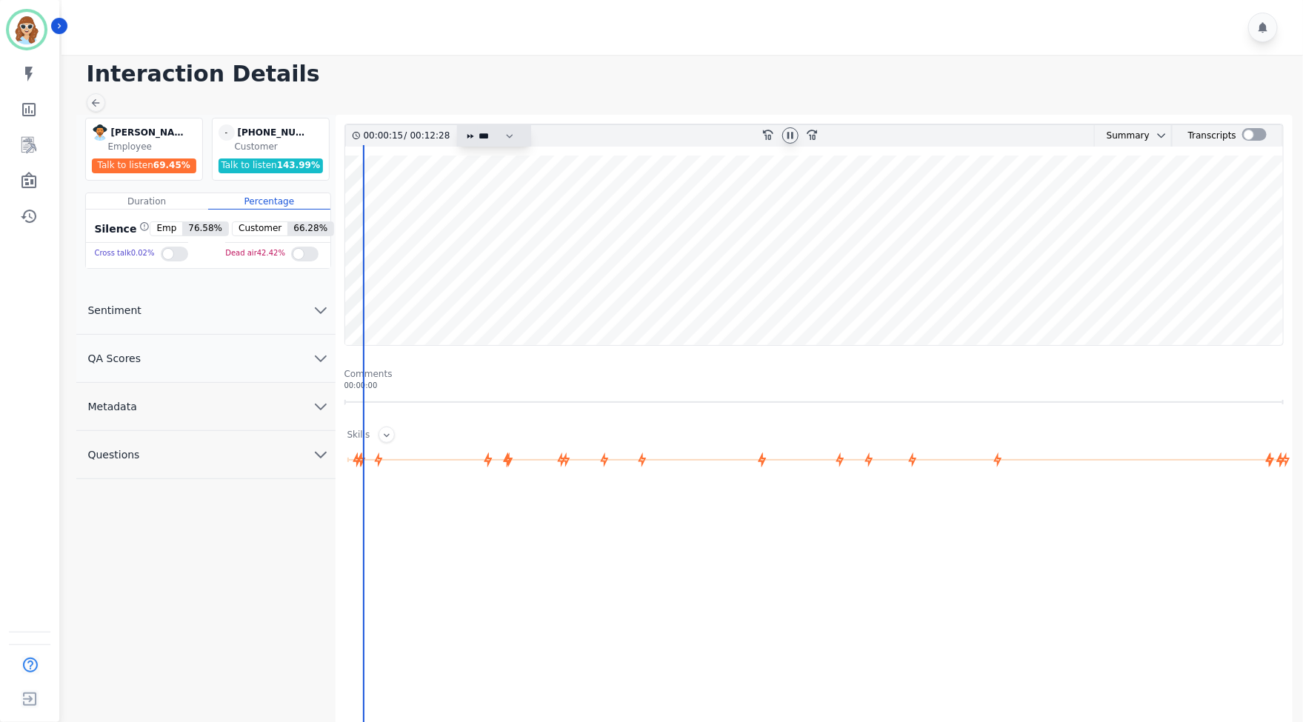
click at [502, 138] on select "* * * **** * *** * ****" at bounding box center [500, 135] width 44 height 21
select select "***"
click at [478, 125] on select "* * * **** * *** * ****" at bounding box center [500, 135] width 44 height 21
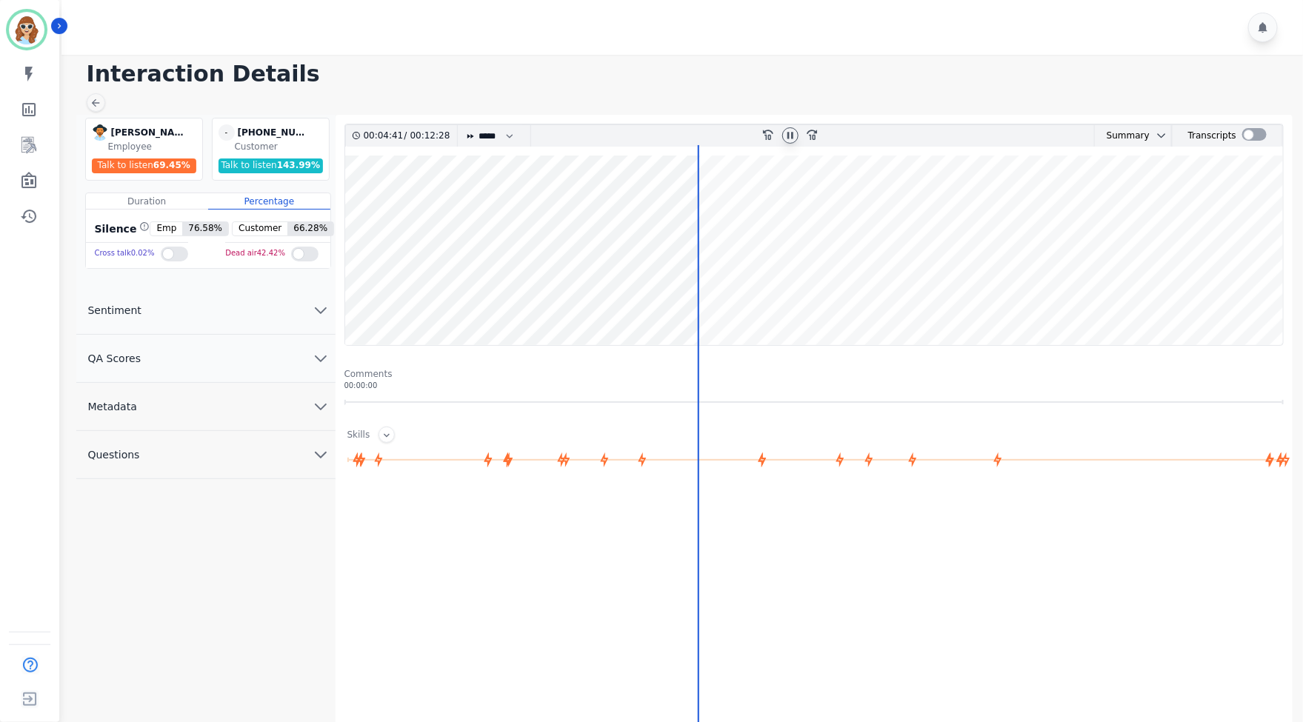
click at [794, 132] on icon at bounding box center [790, 136] width 12 height 12
click at [31, 144] on icon "Sidebar" at bounding box center [30, 145] width 12 height 14
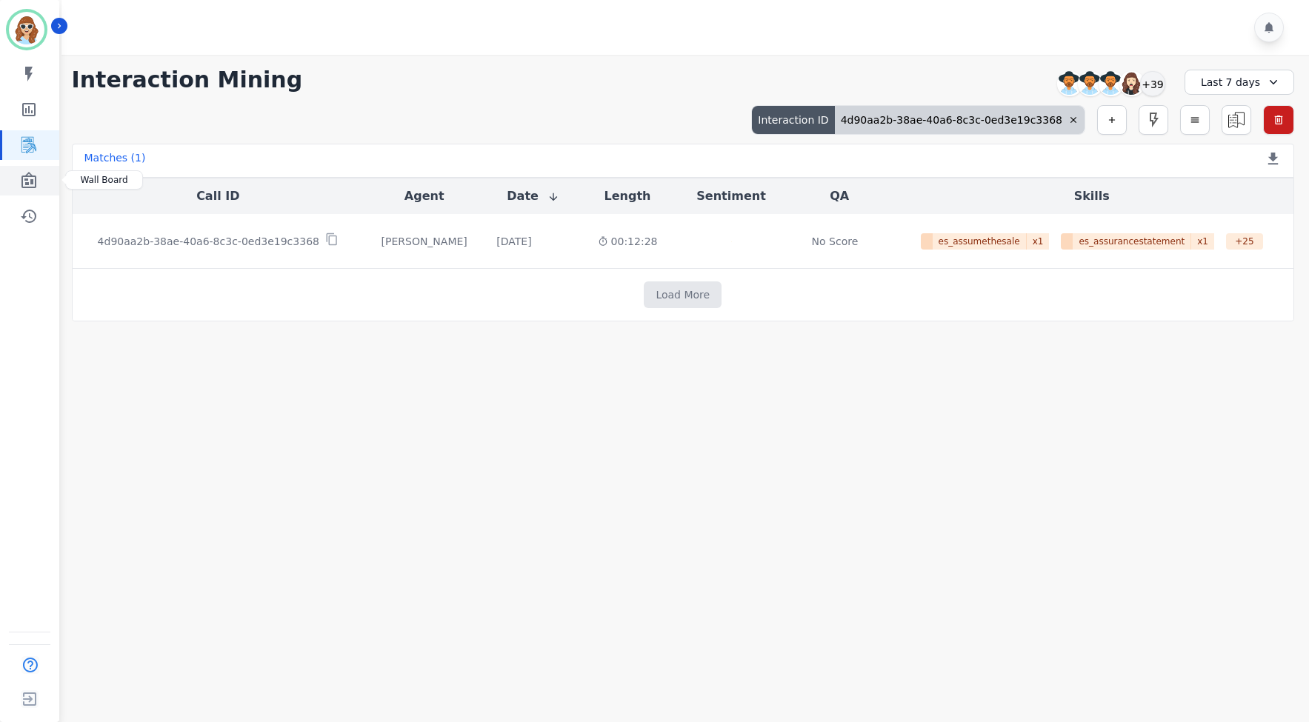
click at [23, 180] on icon "Sidebar" at bounding box center [29, 181] width 18 height 18
